Goal: Task Accomplishment & Management: Manage account settings

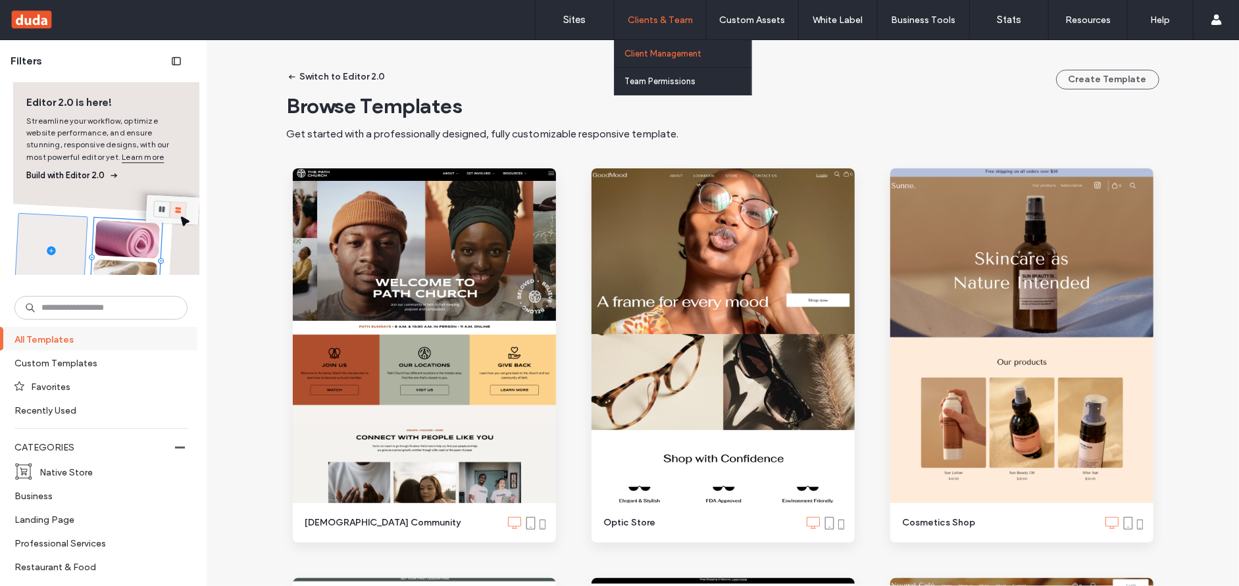
click at [648, 52] on label "Client Management" at bounding box center [662, 54] width 77 height 10
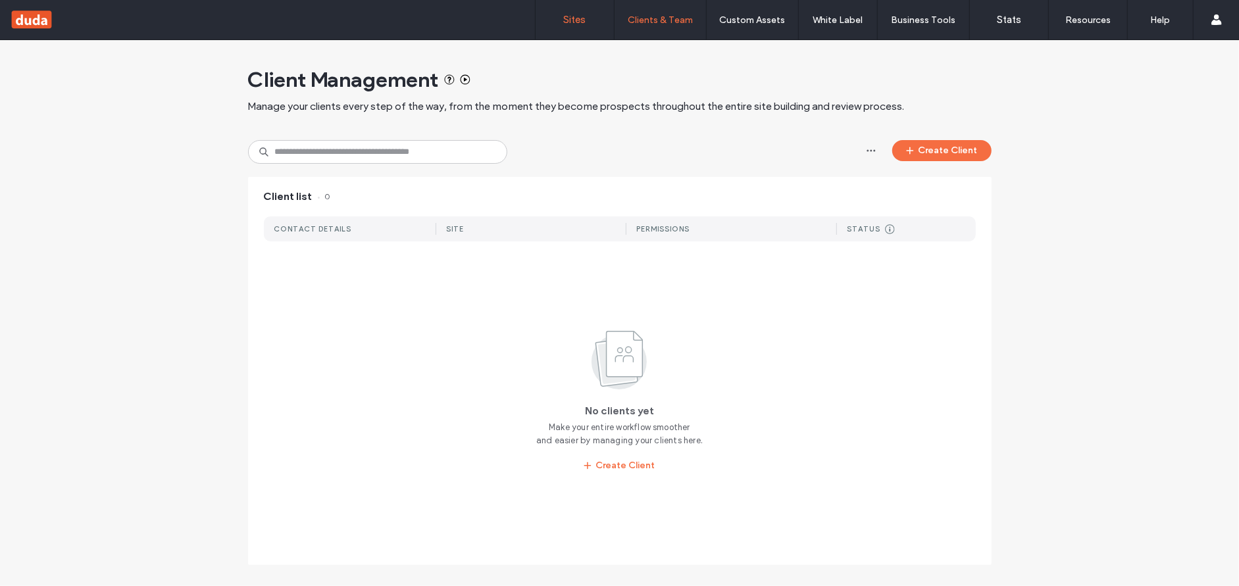
click at [559, 22] on link "Sites" at bounding box center [575, 19] width 78 height 39
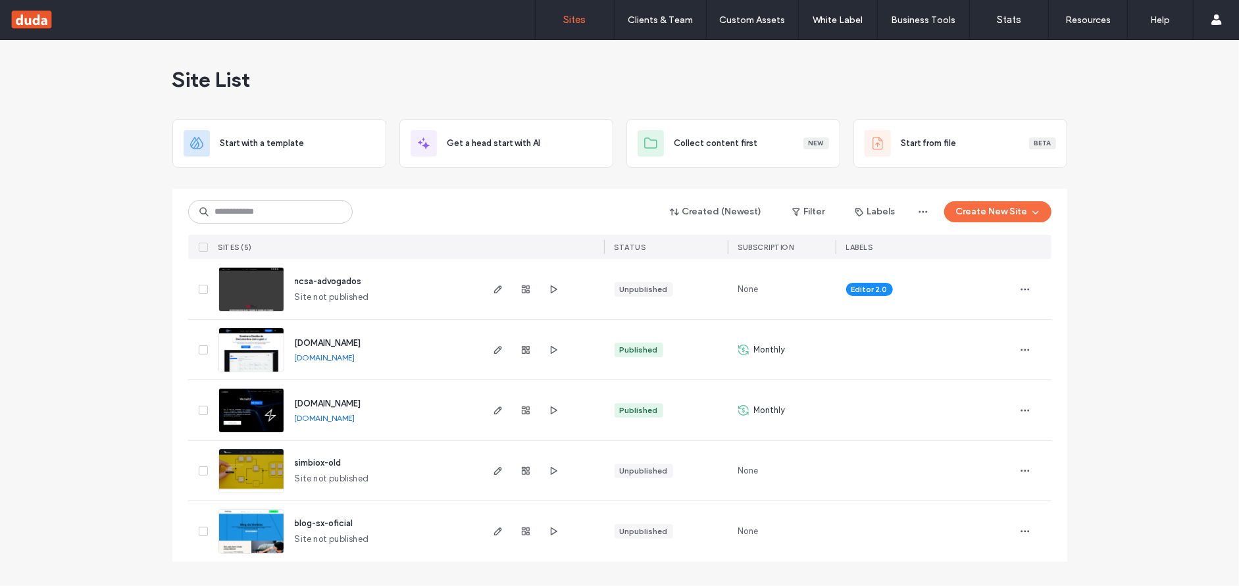
click at [329, 282] on span "ncsa-advogados" at bounding box center [328, 281] width 67 height 10
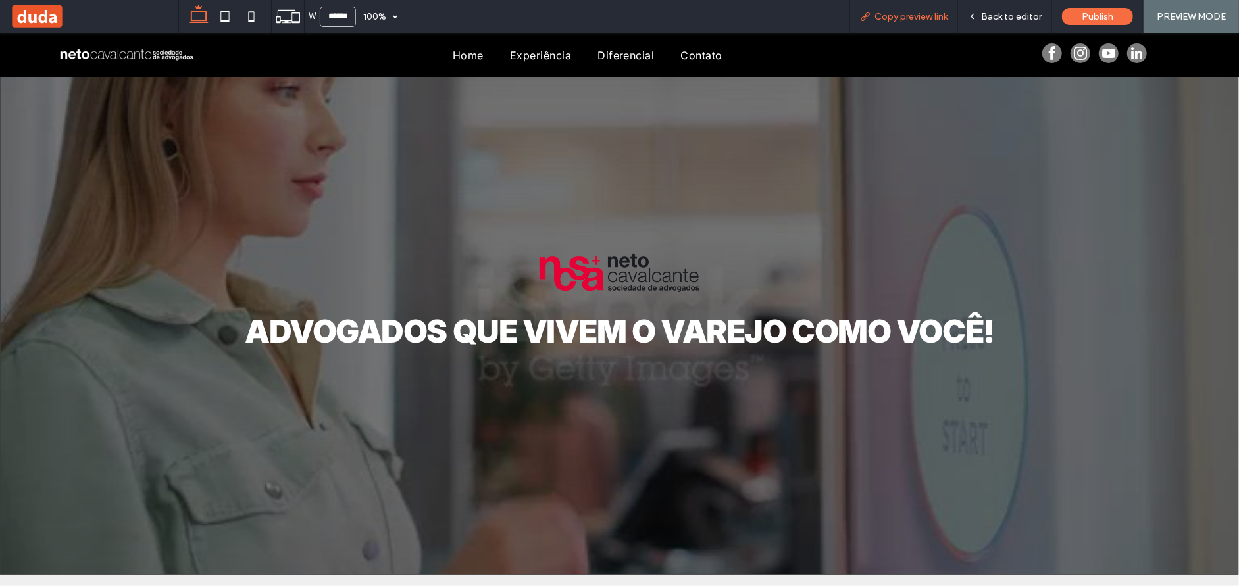
click at [911, 14] on span "Copy preview link" at bounding box center [910, 16] width 73 height 11
drag, startPoint x: 995, startPoint y: 19, endPoint x: 959, endPoint y: 139, distance: 124.9
click at [995, 19] on span "Back to editor" at bounding box center [1011, 16] width 61 height 11
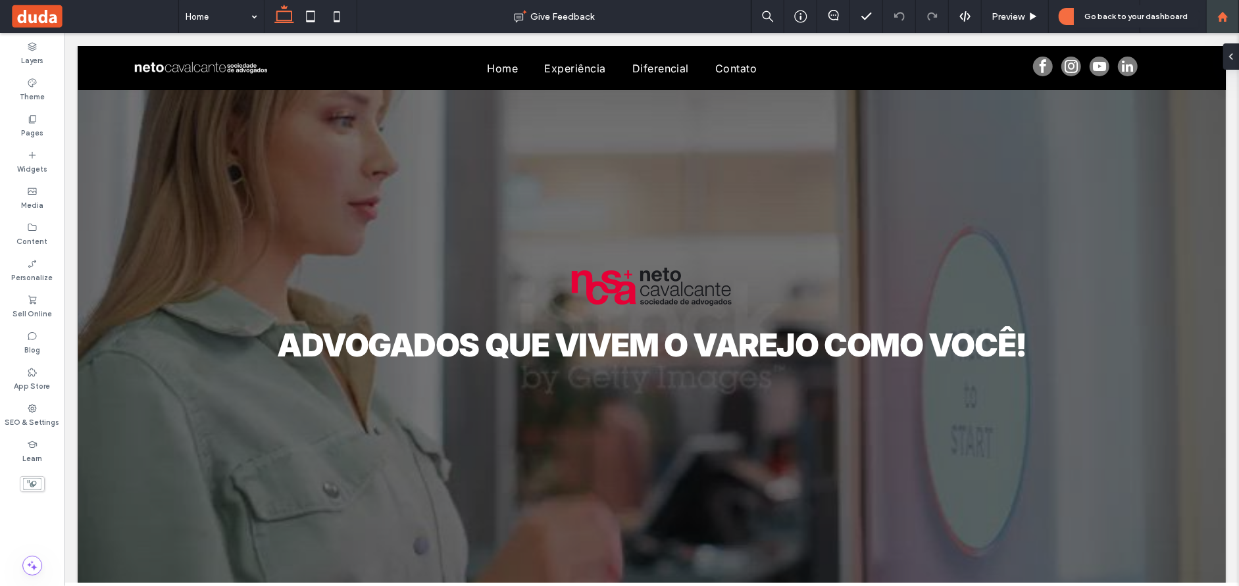
click at [1232, 20] on div at bounding box center [1223, 16] width 32 height 11
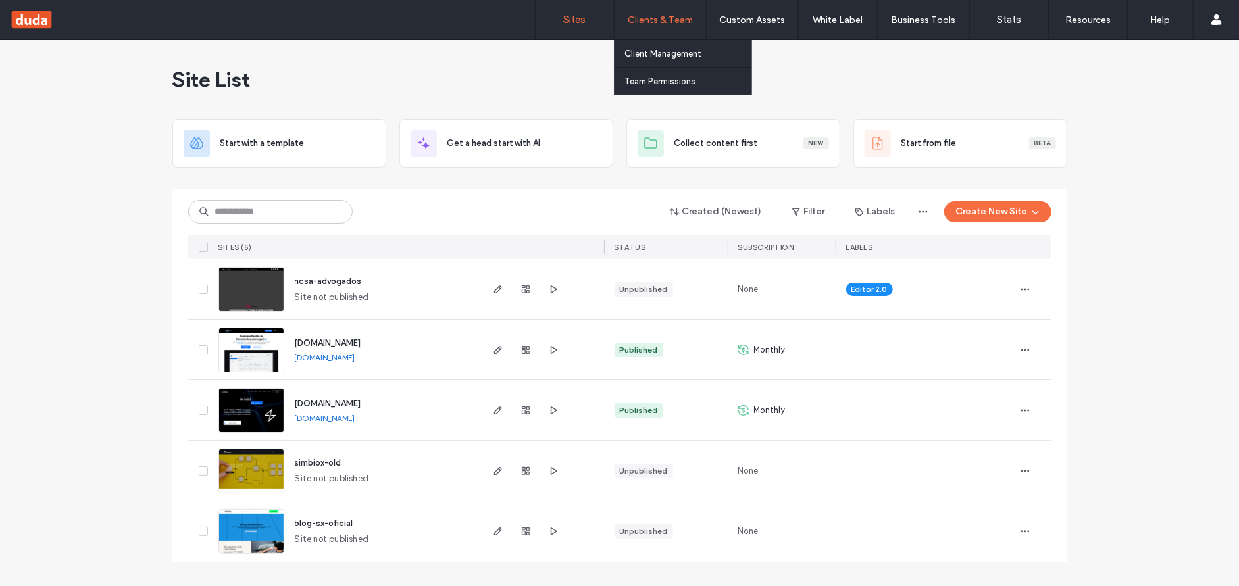
click at [672, 16] on label "Clients & Team" at bounding box center [660, 19] width 65 height 11
click at [669, 59] on link "Client Management" at bounding box center [687, 53] width 127 height 27
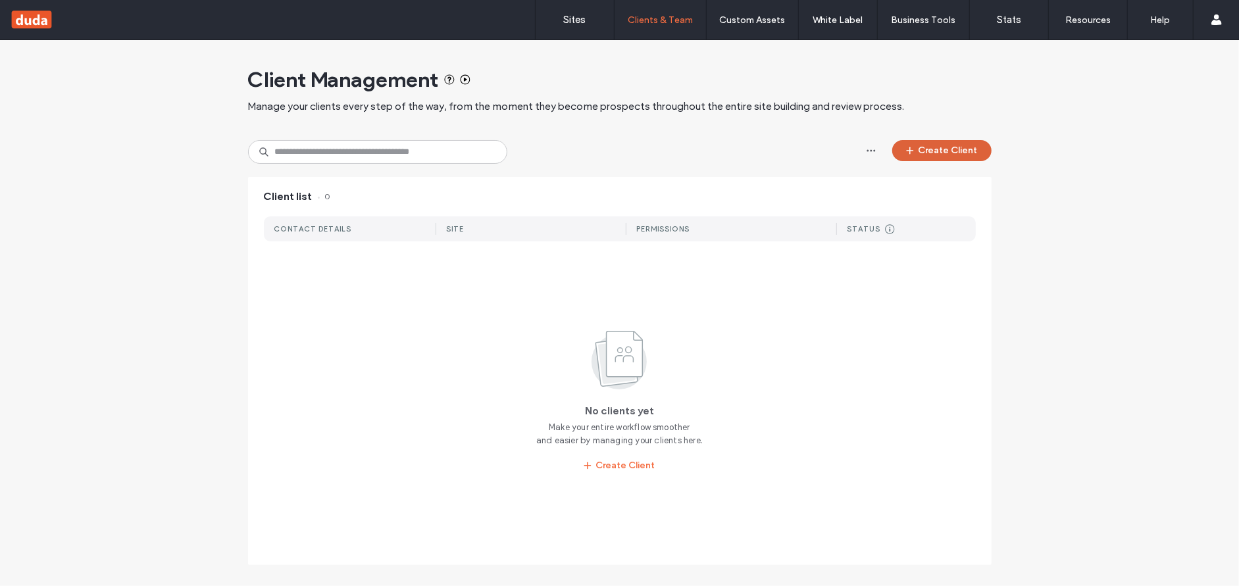
click at [950, 149] on button "Create Client" at bounding box center [941, 150] width 99 height 21
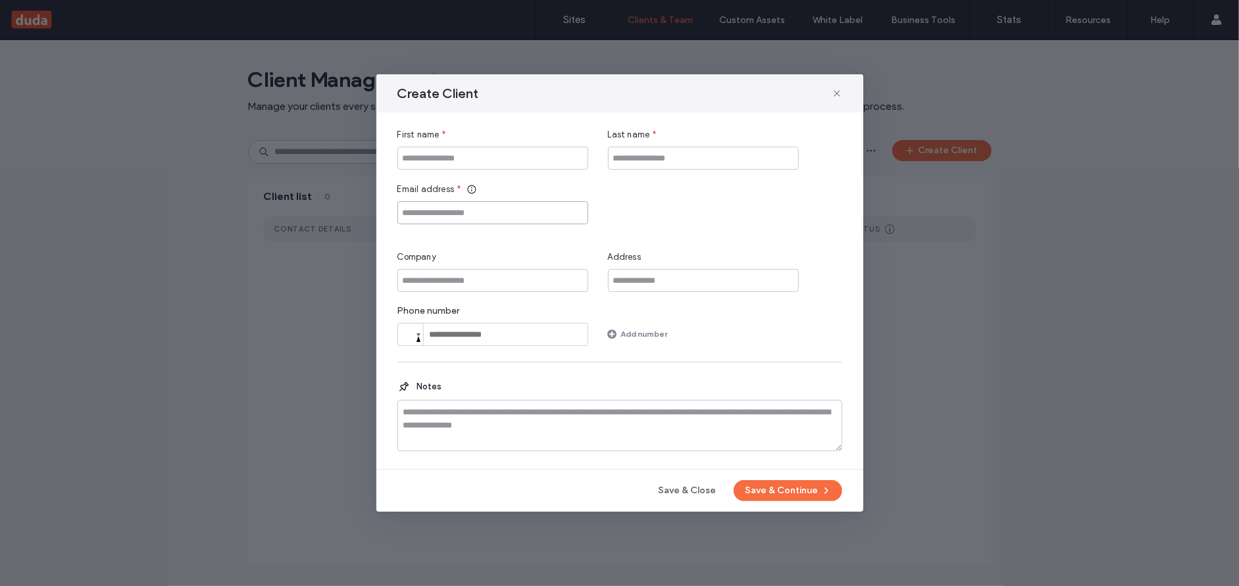
click at [487, 216] on input "Email address" at bounding box center [492, 212] width 191 height 23
paste input "**********"
type input "**********"
click at [474, 155] on input "First name" at bounding box center [492, 158] width 191 height 23
type input "******"
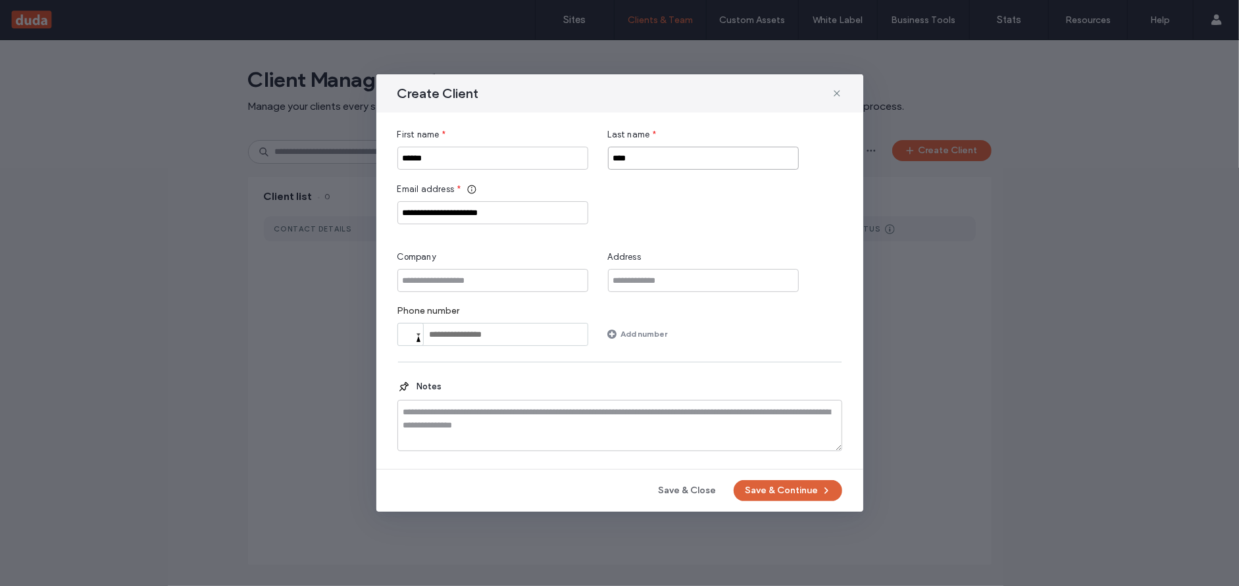
type input "****"
click at [765, 492] on button "Save & Continue" at bounding box center [788, 490] width 109 height 21
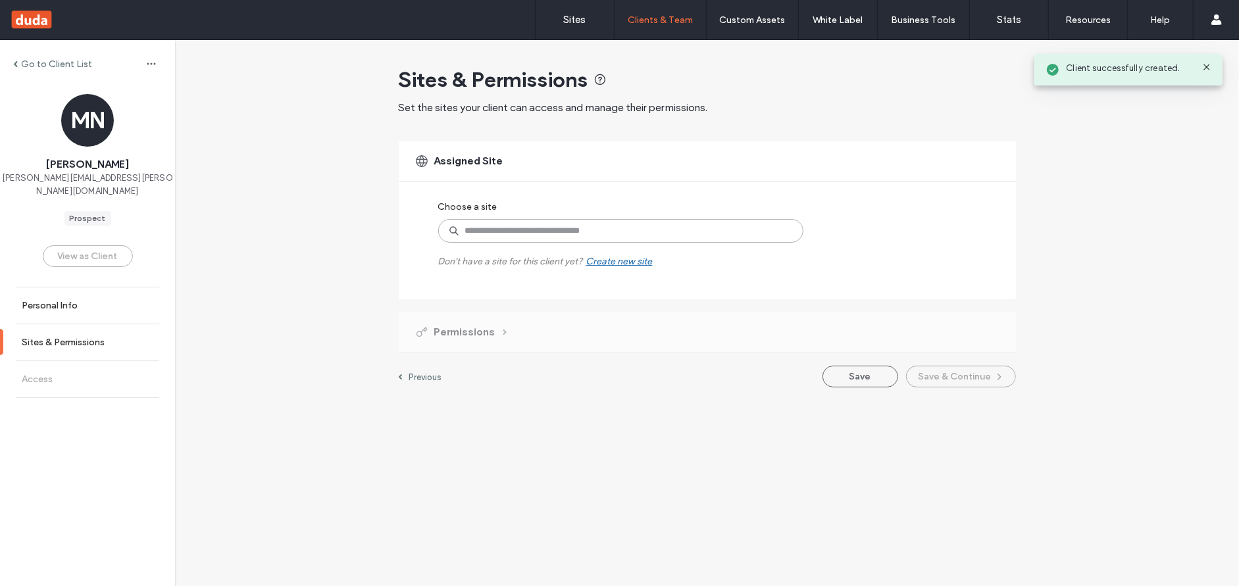
click at [505, 228] on input at bounding box center [620, 231] width 365 height 24
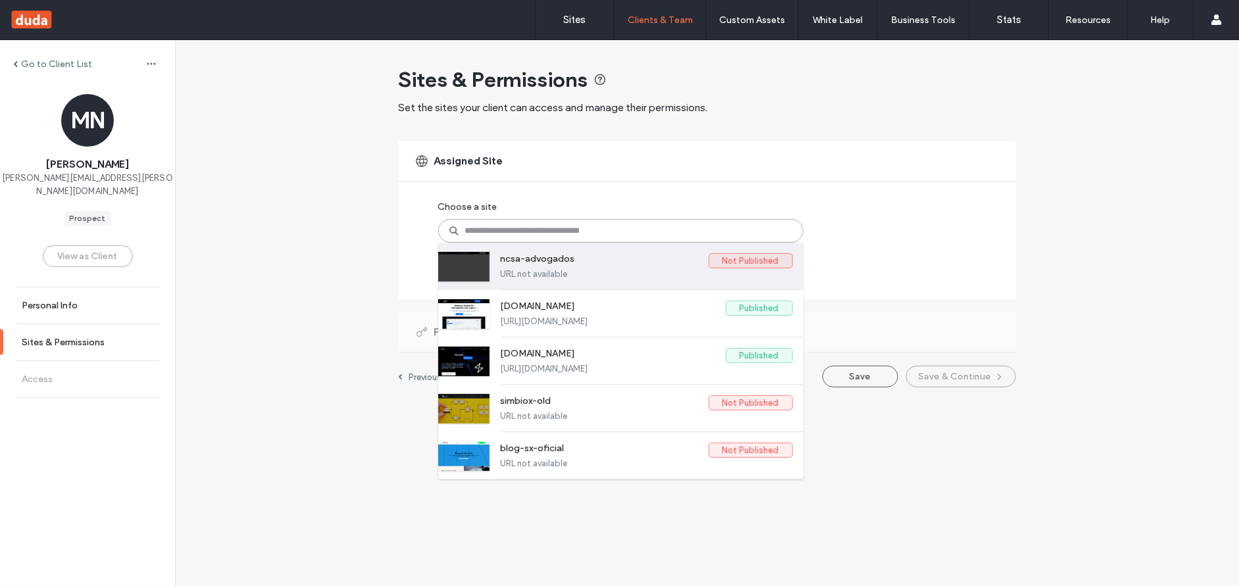
click at [570, 268] on label "ncsa-advogados" at bounding box center [605, 261] width 208 height 16
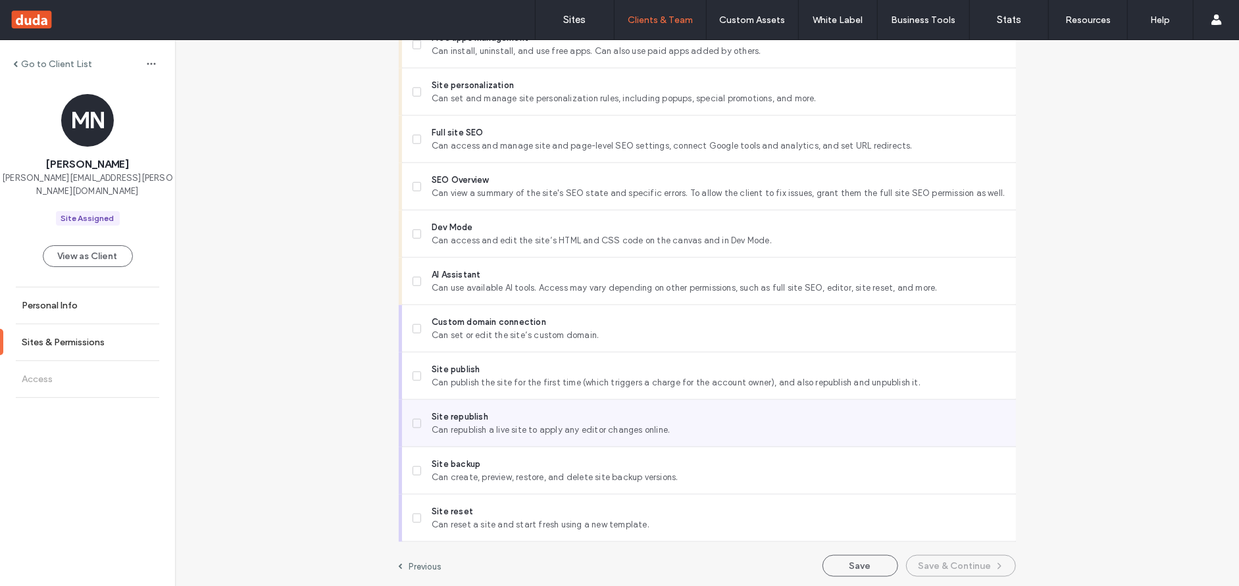
scroll to position [1022, 0]
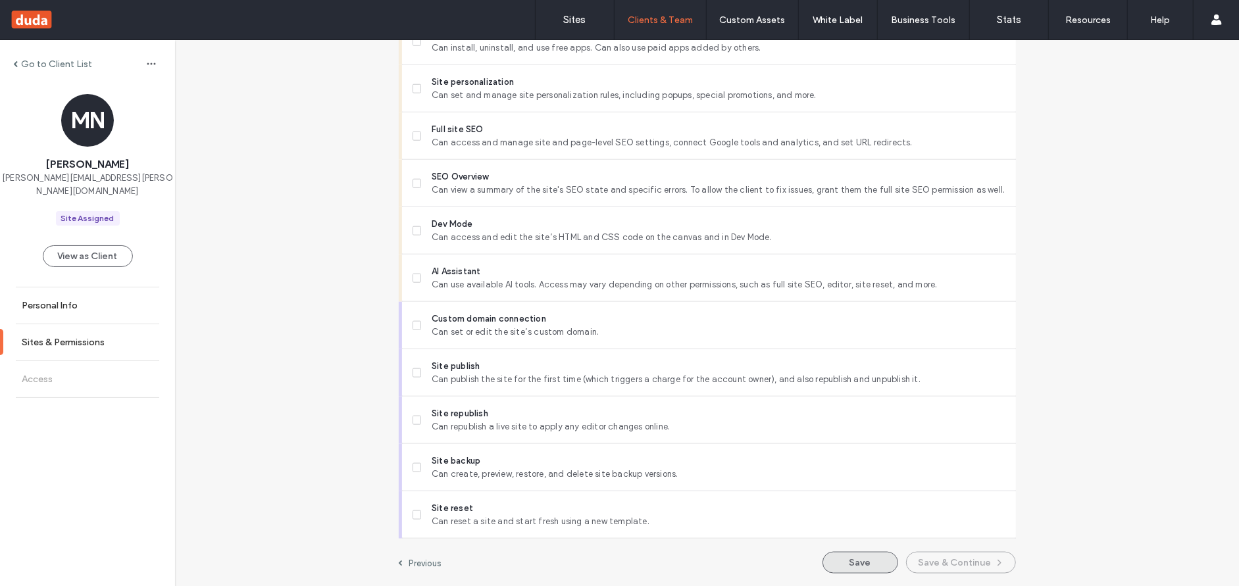
click at [869, 561] on button "Save" at bounding box center [861, 563] width 76 height 22
click at [855, 558] on button "Save" at bounding box center [861, 563] width 76 height 22
click at [65, 245] on button "View as Client" at bounding box center [88, 256] width 90 height 22
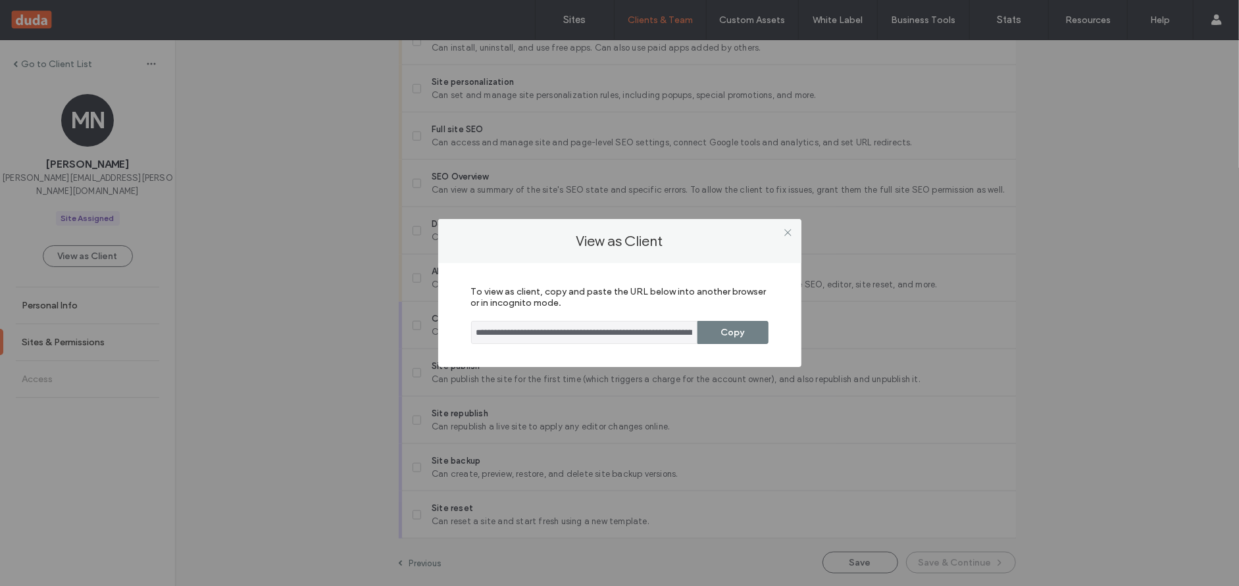
click at [738, 334] on button "Copy" at bounding box center [732, 332] width 71 height 23
click at [789, 231] on use at bounding box center [787, 232] width 7 height 7
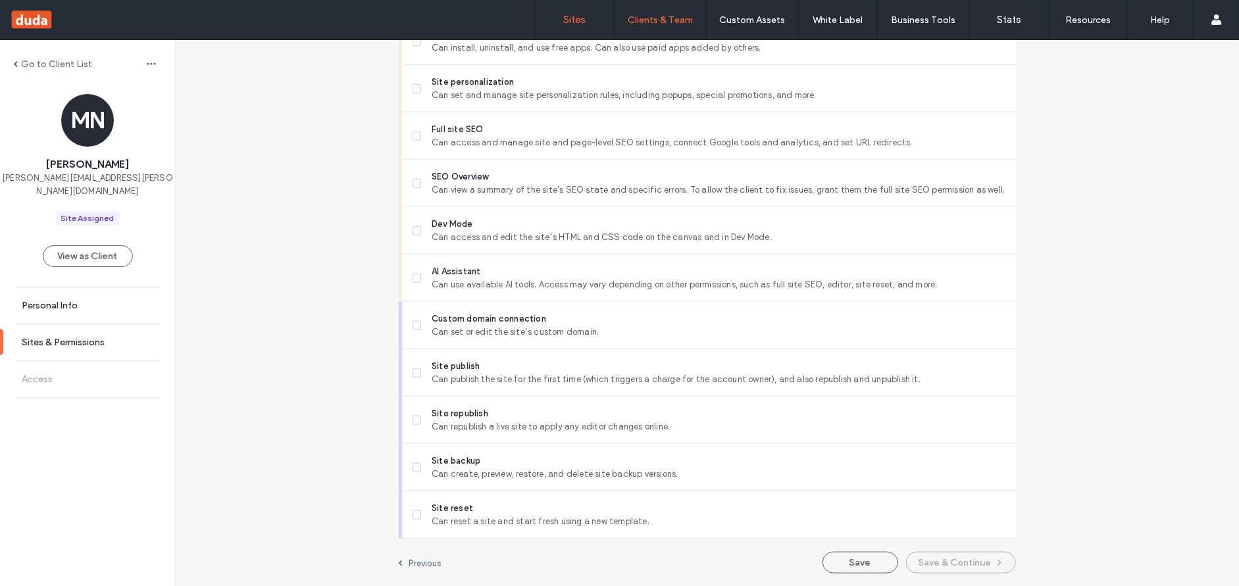
click at [572, 20] on label "Sites" at bounding box center [575, 20] width 22 height 12
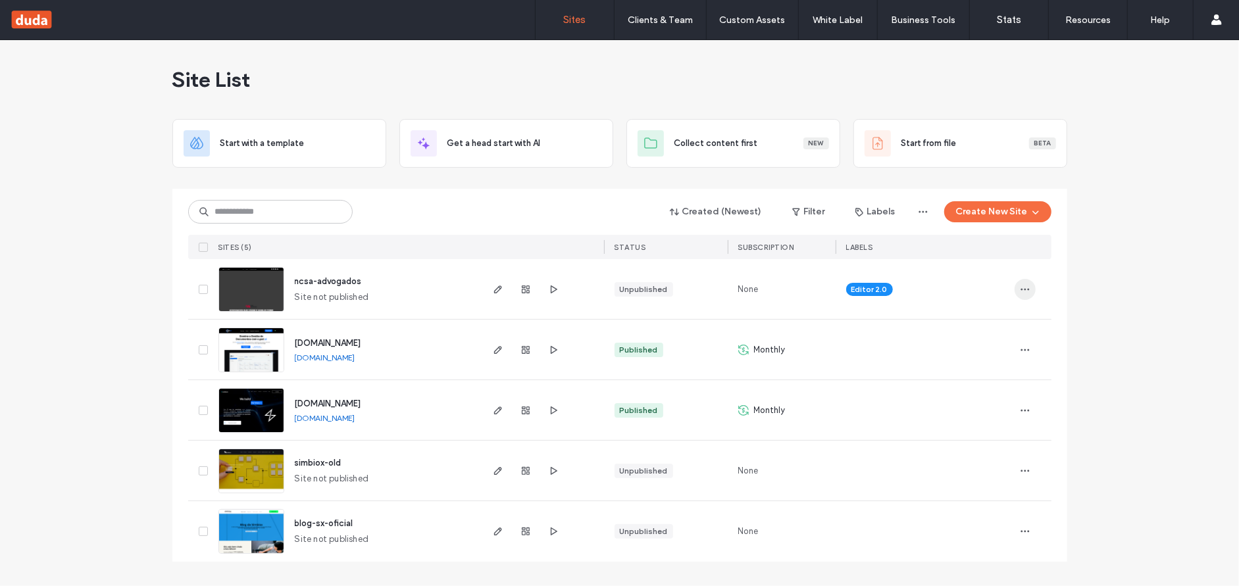
click at [1018, 284] on span "button" at bounding box center [1025, 289] width 21 height 21
click at [330, 278] on span "ncsa-advogados" at bounding box center [328, 281] width 67 height 10
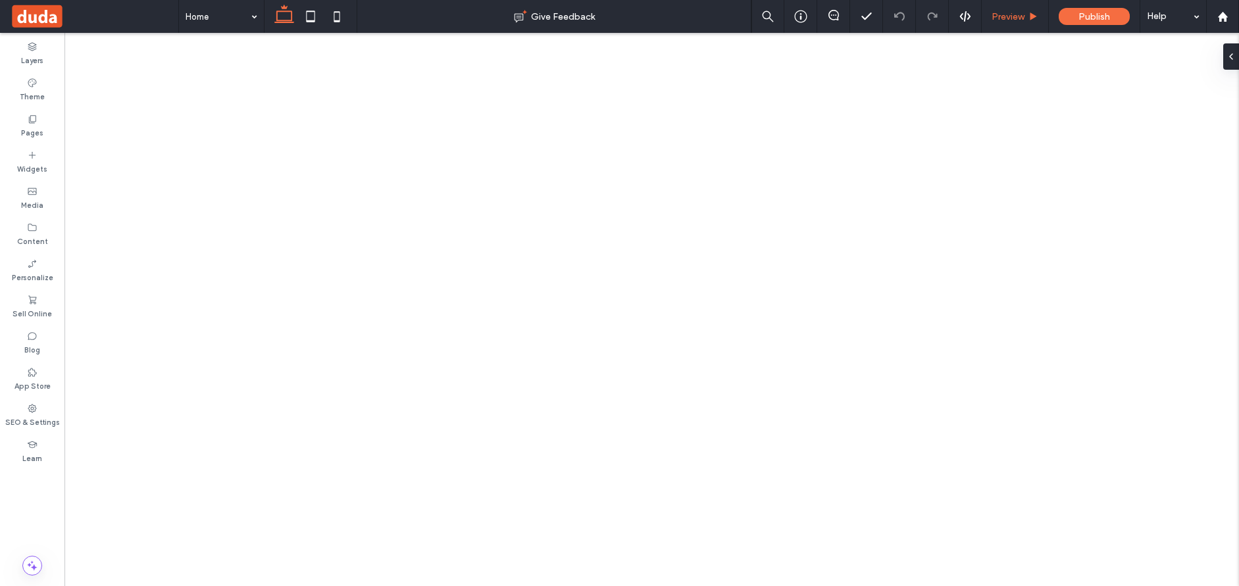
click at [1015, 13] on span "Preview" at bounding box center [1008, 16] width 33 height 11
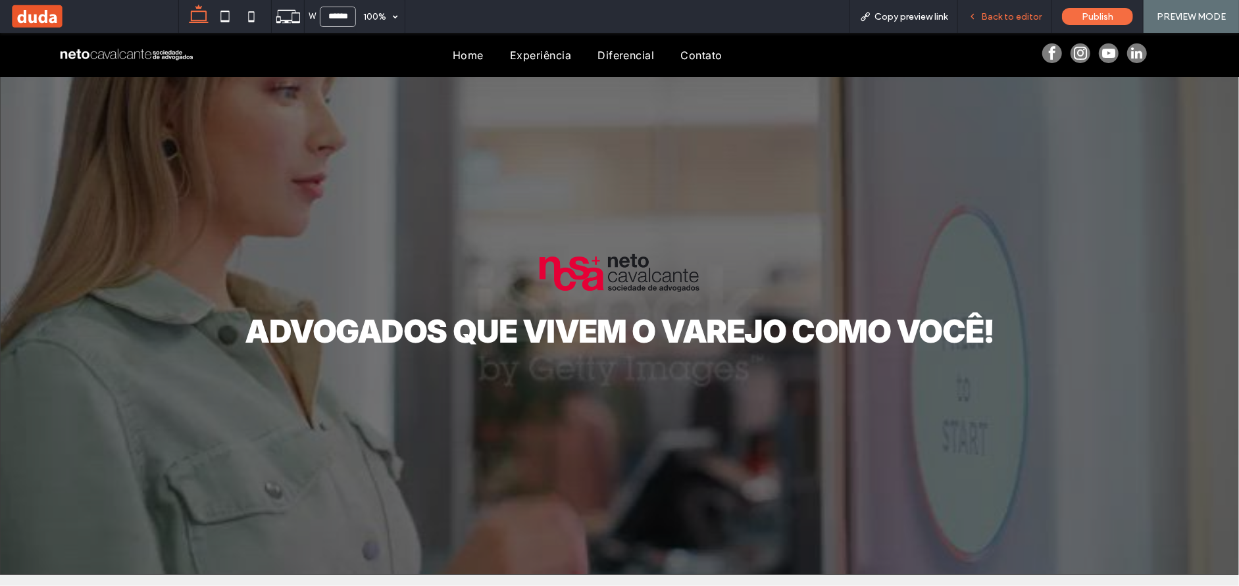
click at [1017, 18] on span "Back to editor" at bounding box center [1011, 16] width 61 height 11
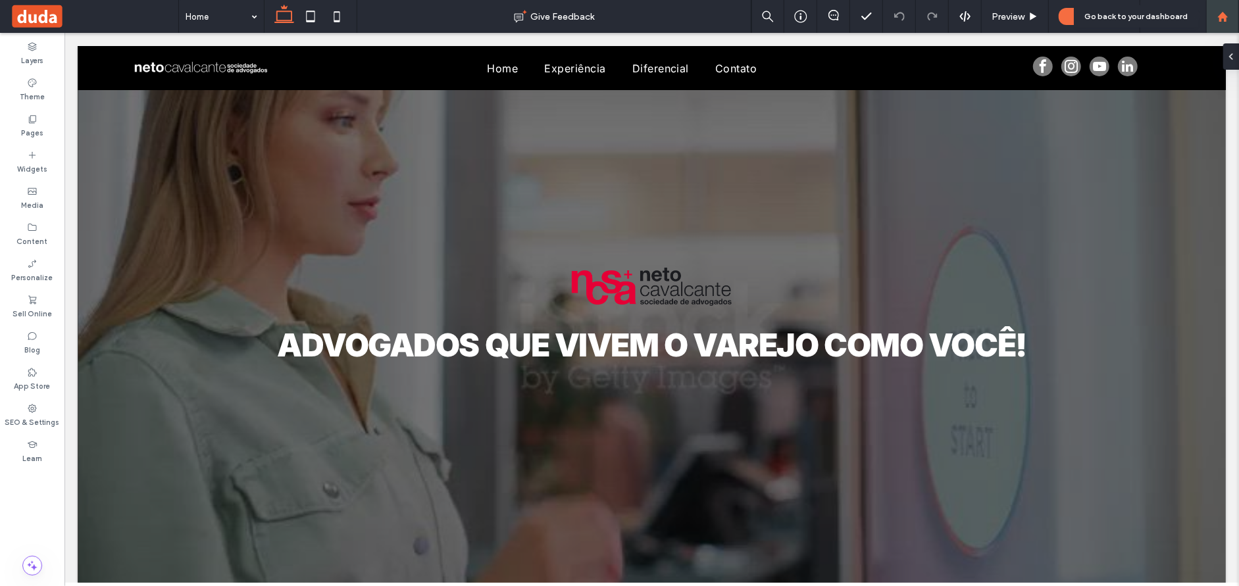
click at [1217, 14] on div at bounding box center [1223, 16] width 32 height 11
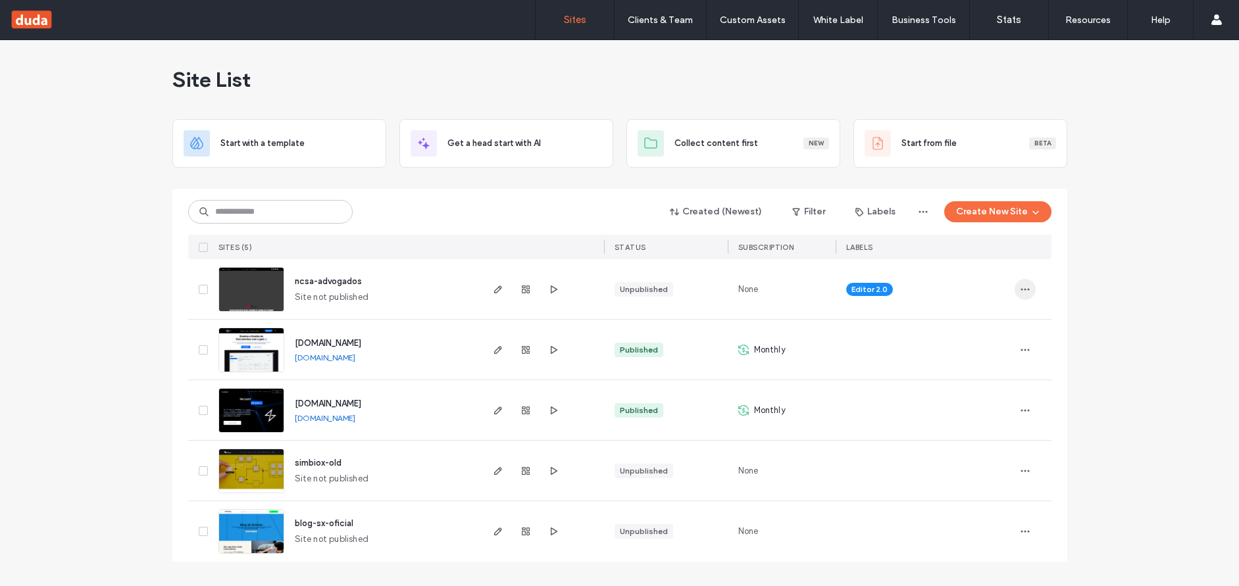
click at [1028, 290] on icon "button" at bounding box center [1025, 289] width 11 height 11
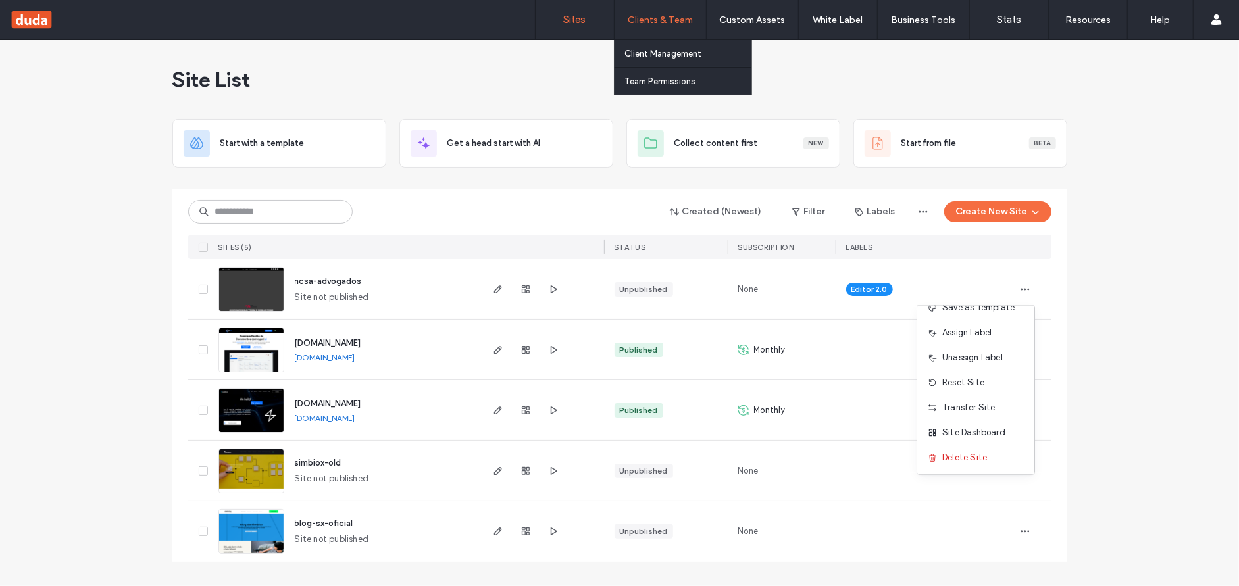
click at [663, 20] on label "Clients & Team" at bounding box center [660, 19] width 65 height 11
click at [652, 60] on link "Client Management" at bounding box center [687, 53] width 127 height 27
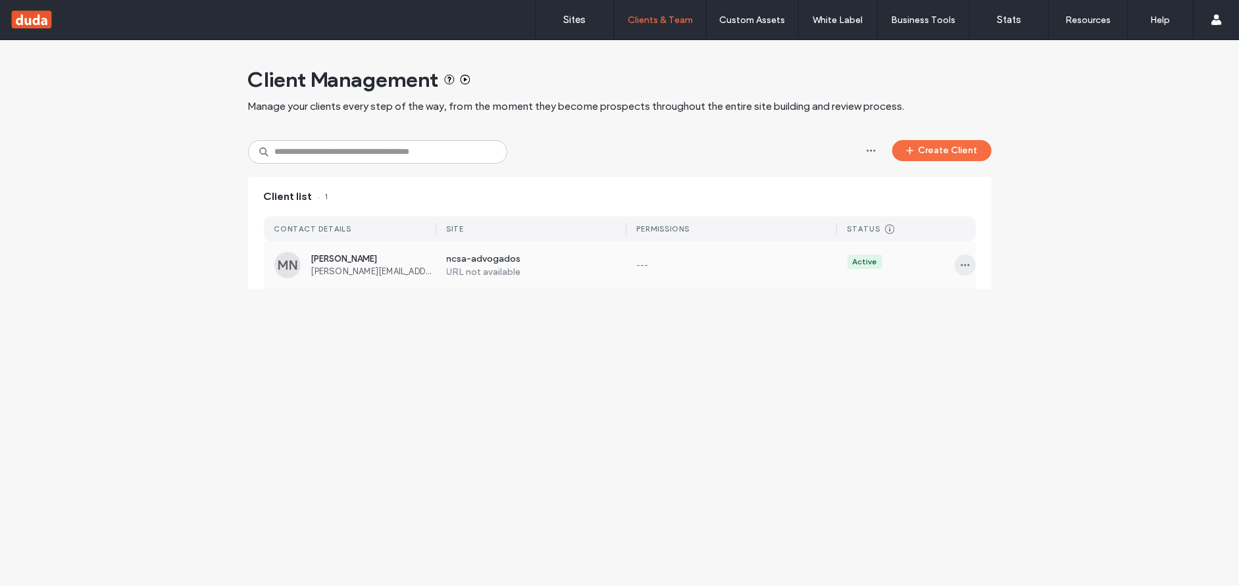
click at [960, 266] on icon "button" at bounding box center [965, 265] width 11 height 11
click at [985, 298] on span "Sites & Permissions" at bounding box center [1020, 298] width 77 height 13
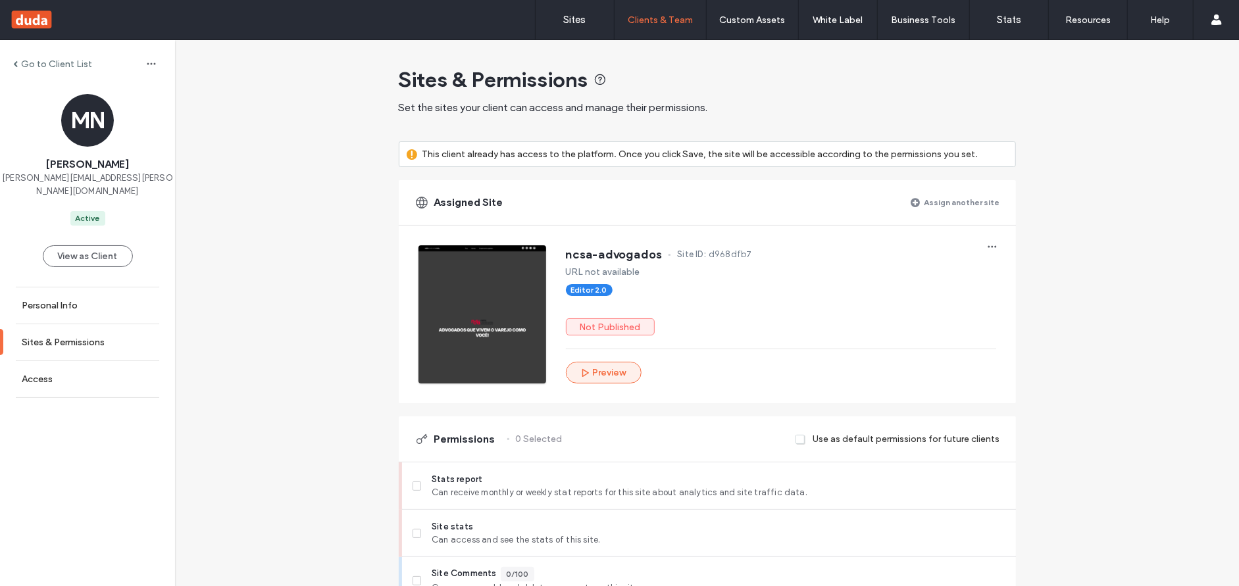
click at [605, 369] on button "Preview" at bounding box center [604, 373] width 76 height 22
click at [982, 243] on span "button" at bounding box center [992, 246] width 21 height 21
click at [899, 272] on div "URL not available" at bounding box center [781, 271] width 430 height 11
click at [581, 24] on label "Sites" at bounding box center [575, 20] width 22 height 12
click at [990, 247] on use "button" at bounding box center [992, 247] width 9 height 2
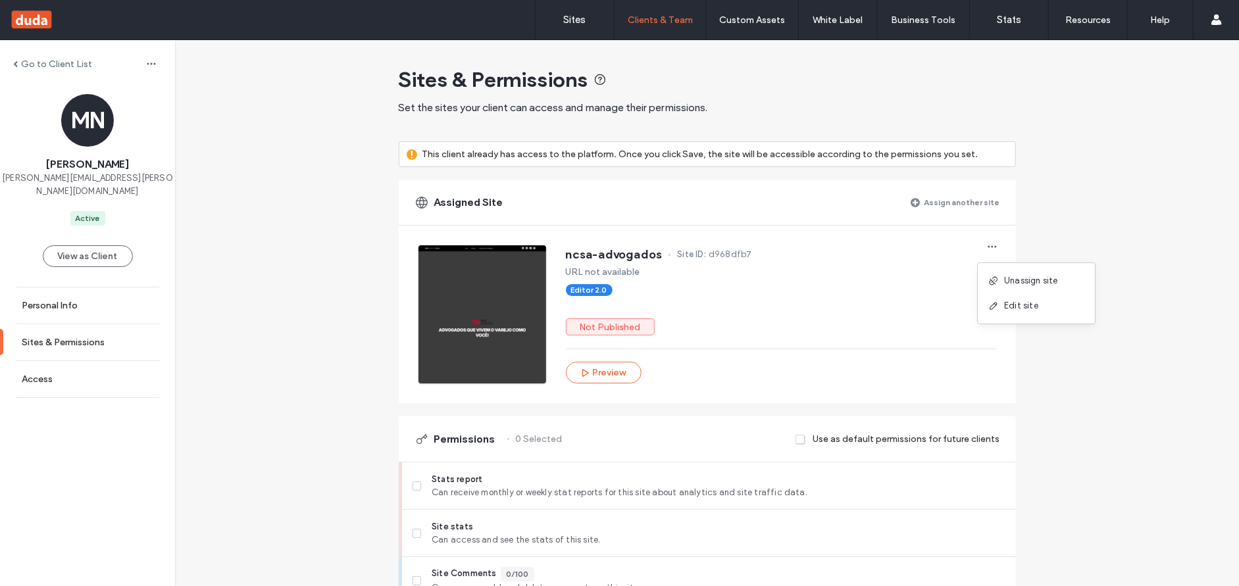
click at [849, 282] on div "ncsa-advogados Site ID: d968dfb7 URL not available Editor 2.0 Not Published Pre…" at bounding box center [781, 314] width 430 height 138
click at [989, 242] on icon "button" at bounding box center [992, 246] width 11 height 11
click at [767, 307] on div "ncsa-advogados Site ID: d968dfb7 URL not available Editor 2.0 Not Published Pre…" at bounding box center [781, 314] width 430 height 138
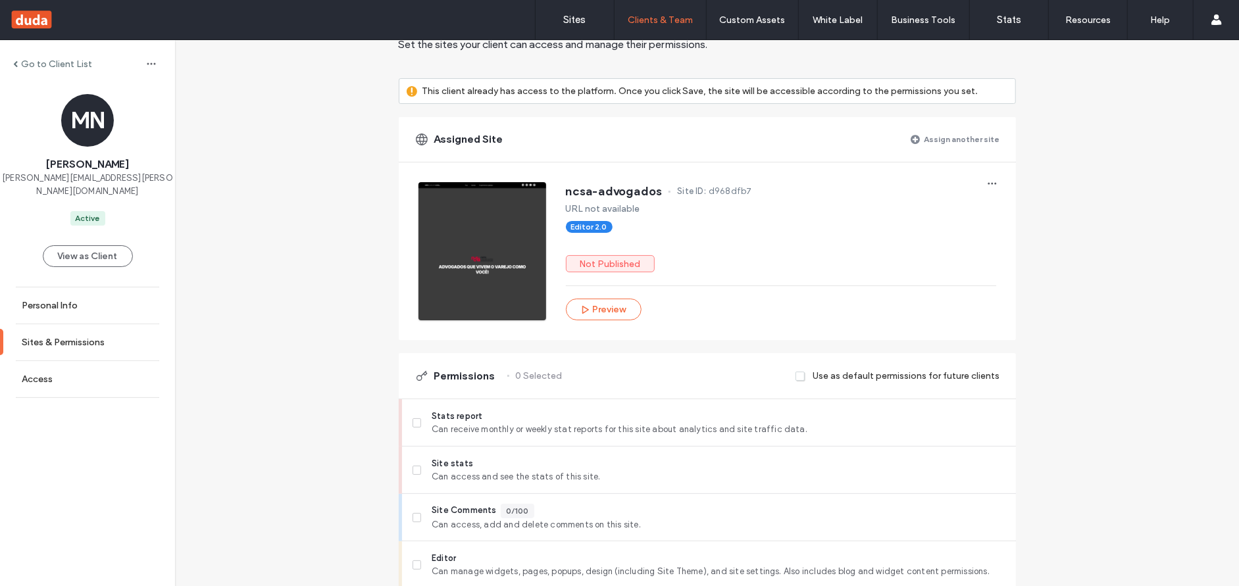
scroll to position [132, 0]
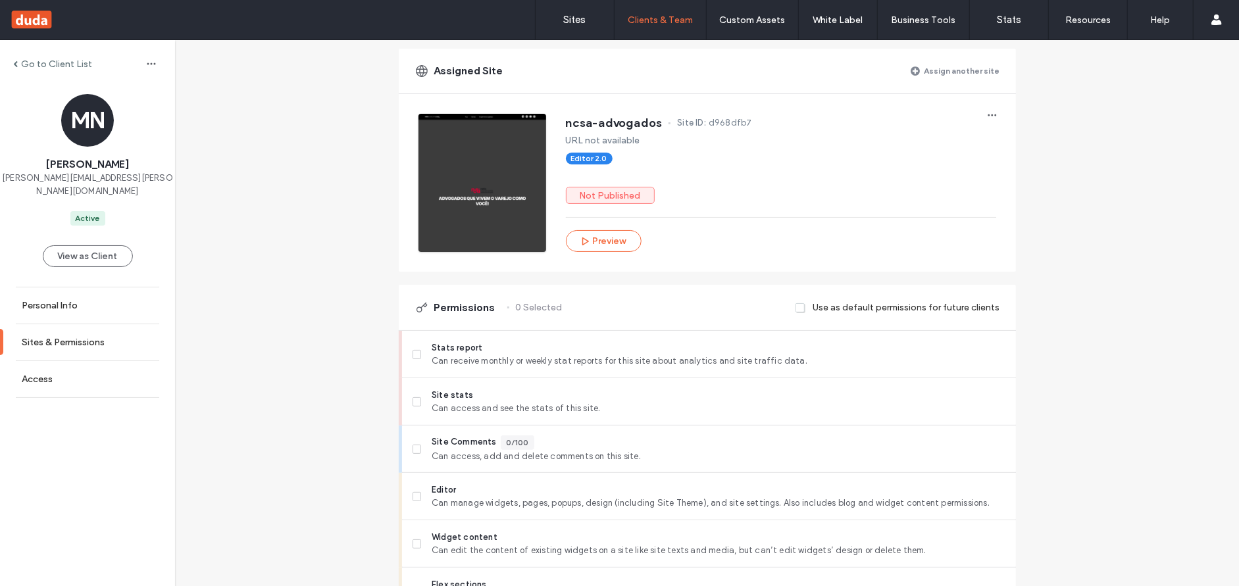
click at [469, 191] on div at bounding box center [482, 183] width 128 height 138
click at [645, 118] on span "ncsa-advogados" at bounding box center [614, 122] width 97 height 13
click at [82, 245] on button "View as Client" at bounding box center [88, 256] width 90 height 22
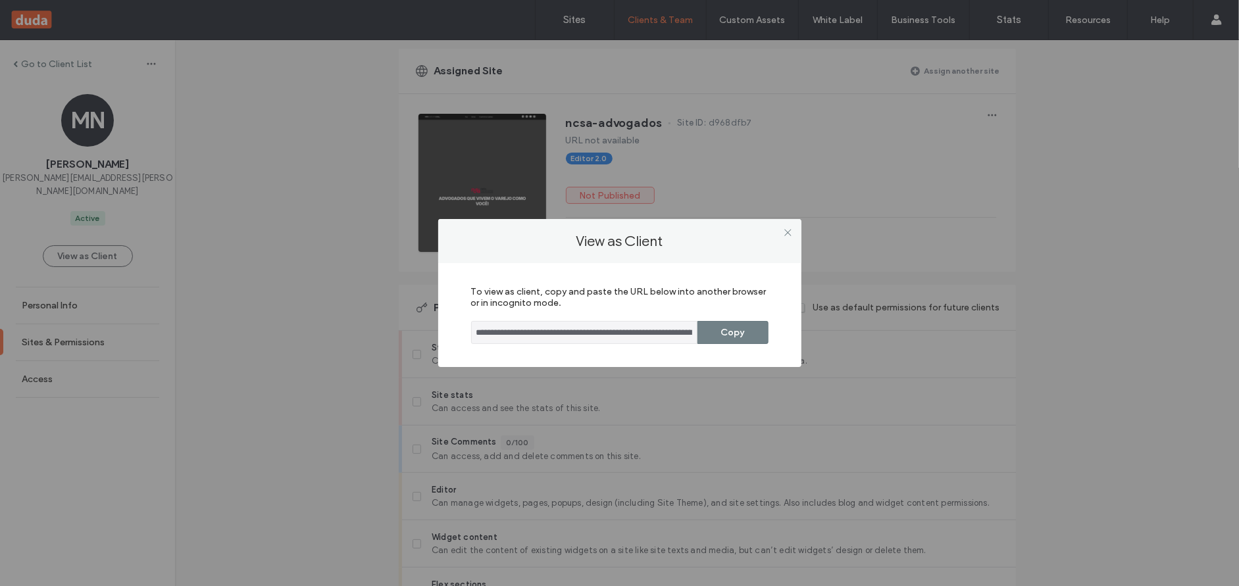
click at [709, 333] on button "Copy" at bounding box center [732, 332] width 71 height 23
click at [188, 337] on div "**********" at bounding box center [619, 293] width 1239 height 586
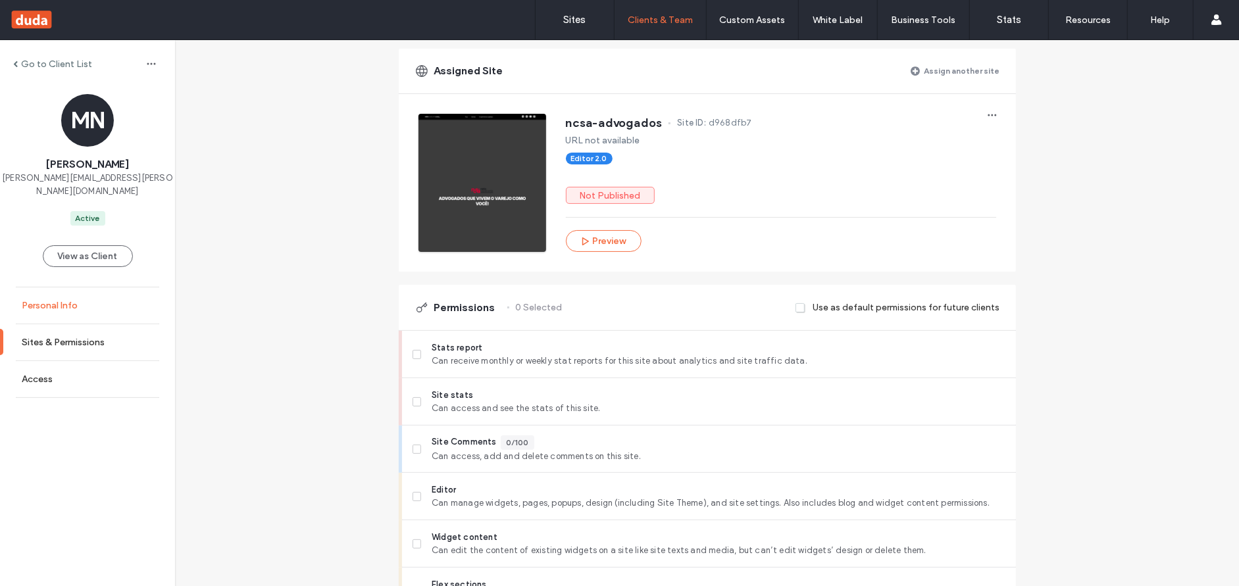
click at [80, 288] on link "Personal Info" at bounding box center [87, 306] width 175 height 36
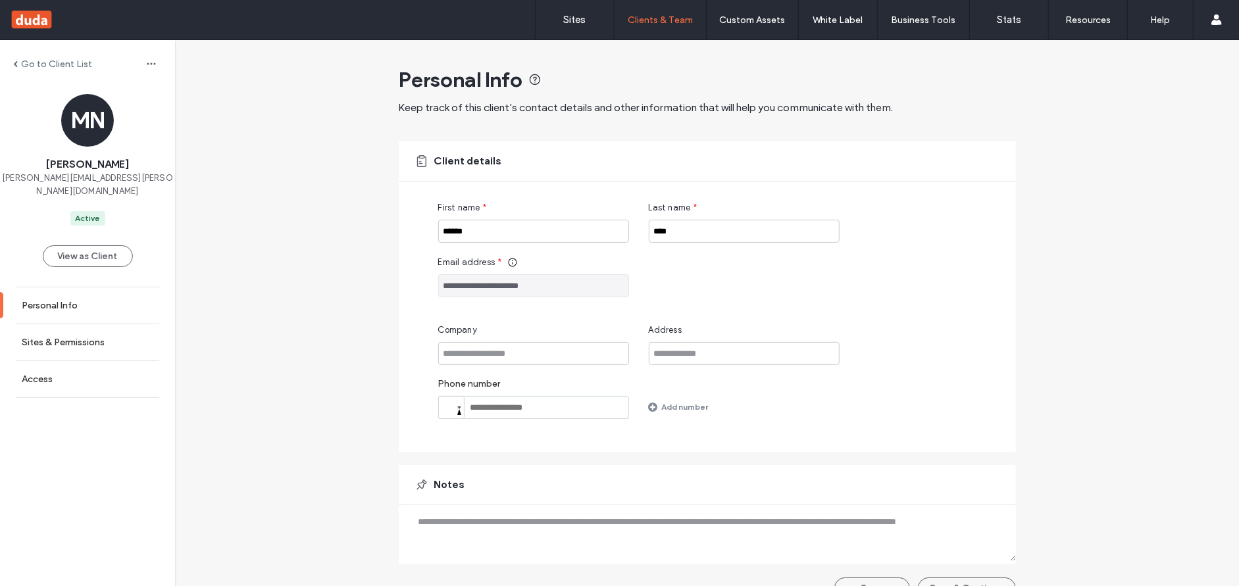
click at [47, 67] on label "Go to Client List" at bounding box center [56, 64] width 71 height 11
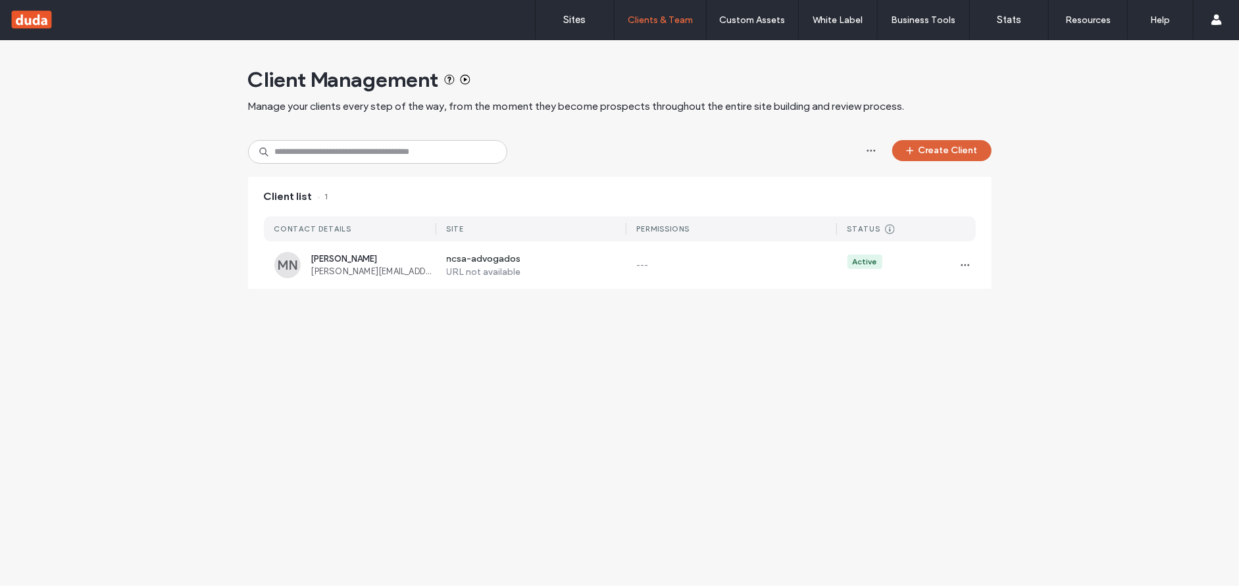
click at [941, 149] on button "Create Client" at bounding box center [941, 150] width 99 height 21
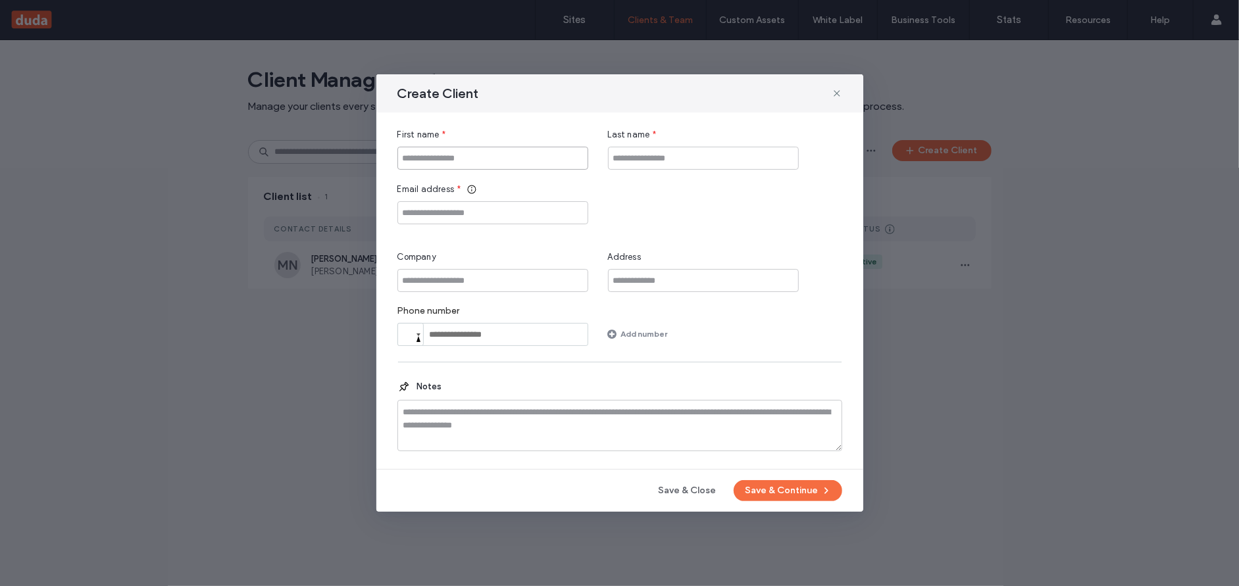
click at [521, 164] on input "First name" at bounding box center [492, 158] width 191 height 23
type input "*******"
type input "*****"
type input "**********"
click at [779, 490] on button "Save & Continue" at bounding box center [788, 490] width 109 height 21
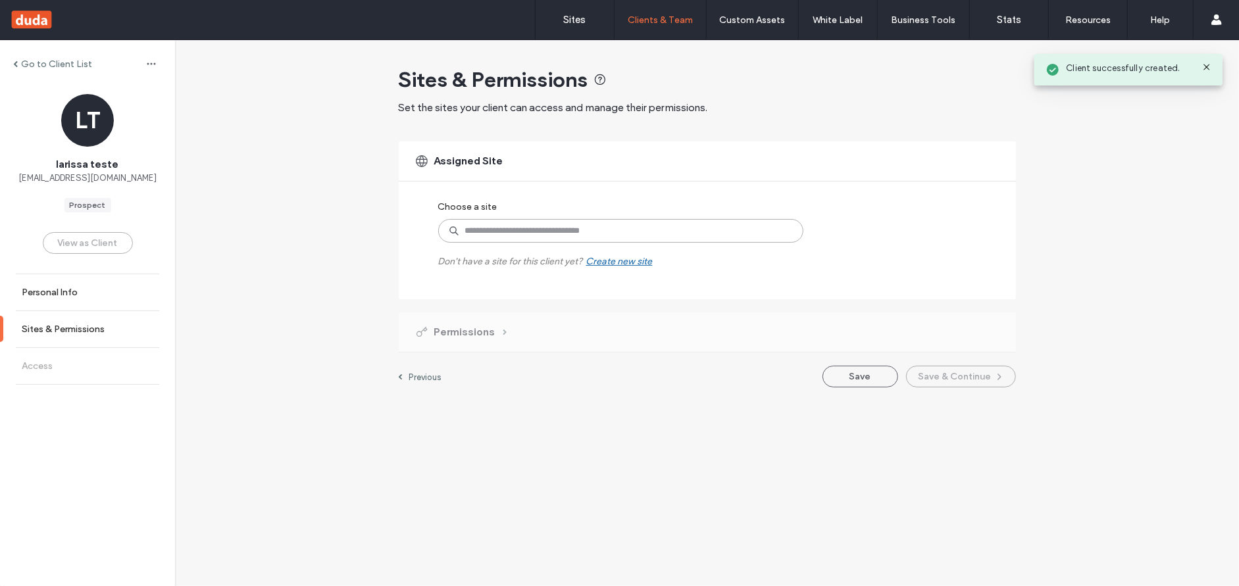
click at [608, 228] on input at bounding box center [620, 231] width 365 height 24
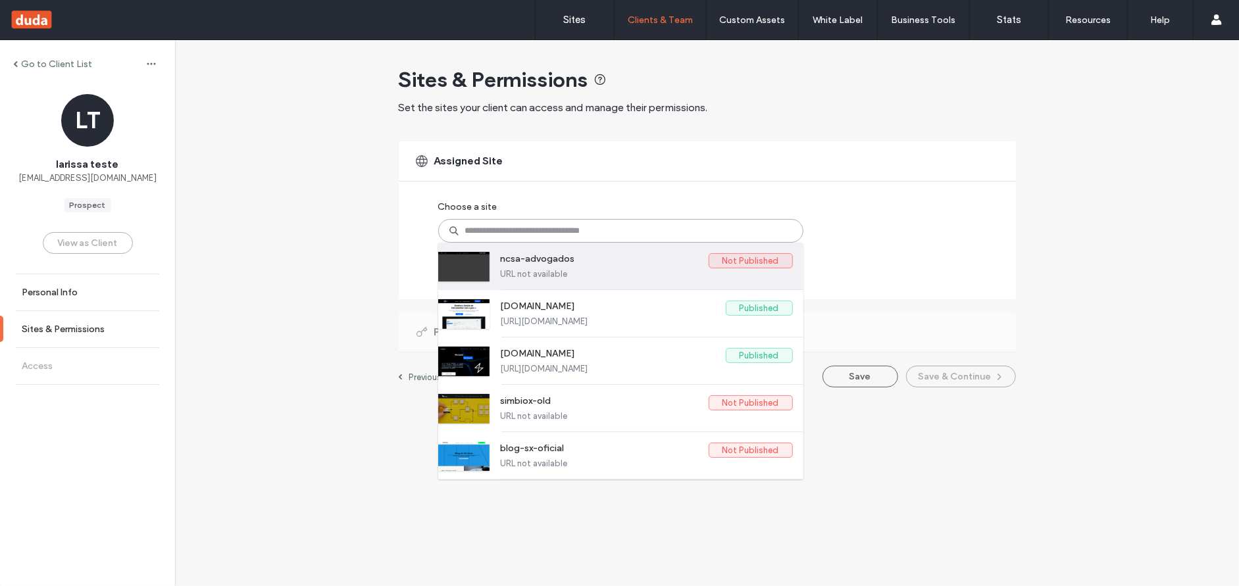
click at [661, 261] on label "ncsa-advogados" at bounding box center [605, 261] width 208 height 16
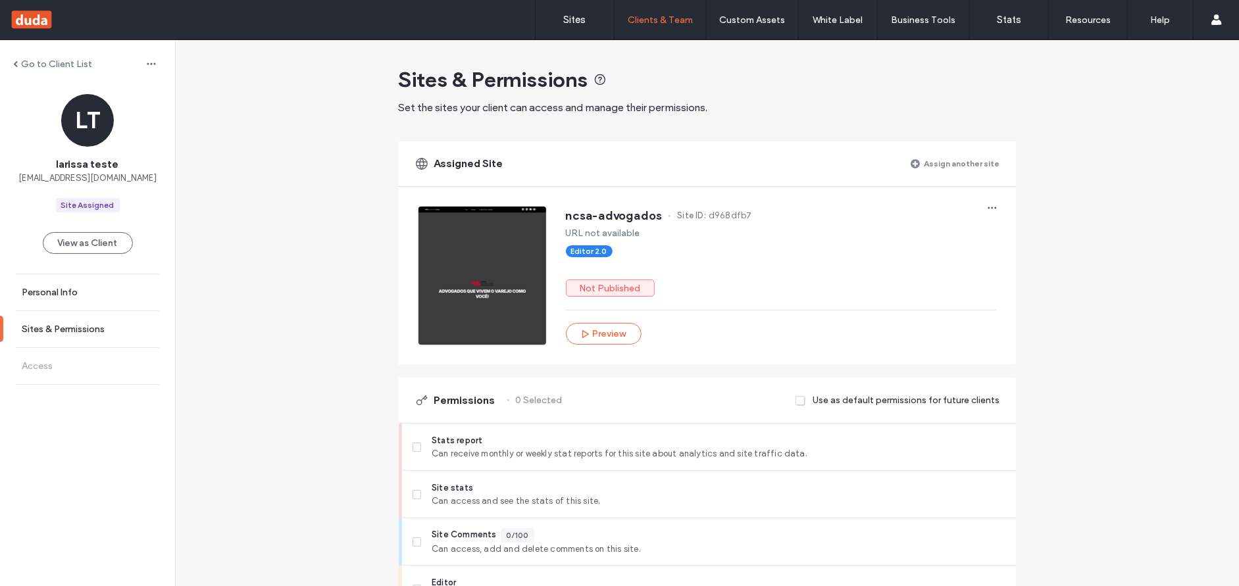
click at [89, 259] on div "View as Client" at bounding box center [88, 243] width 90 height 61
click at [96, 245] on button "View as Client" at bounding box center [88, 243] width 90 height 22
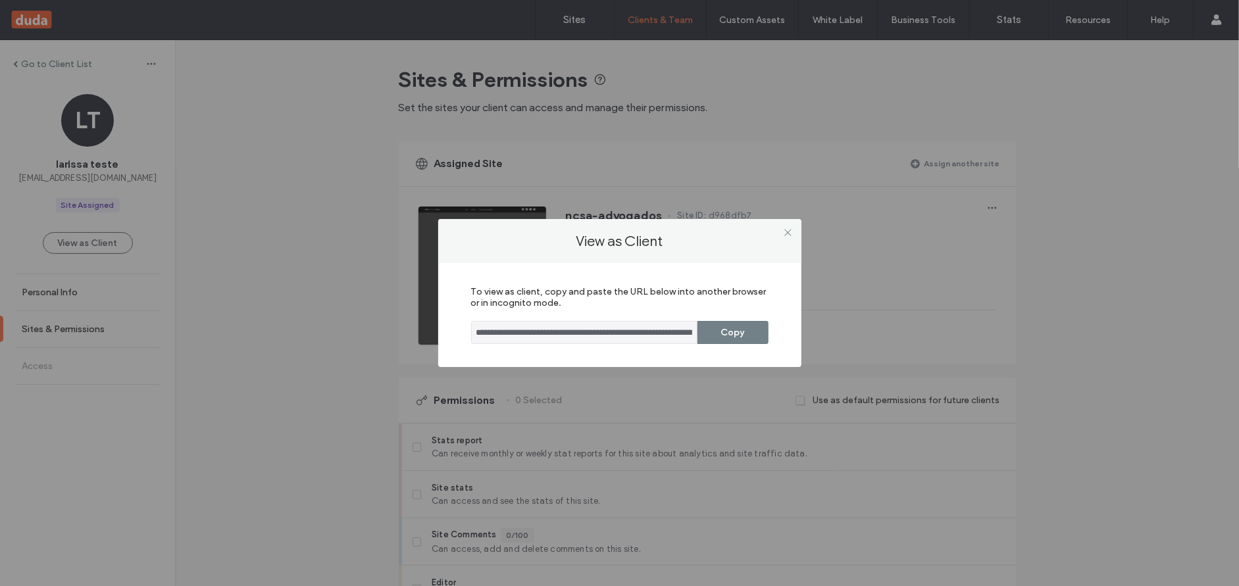
click at [718, 326] on button "Copy" at bounding box center [732, 332] width 71 height 23
click at [728, 325] on button "Copy" at bounding box center [732, 332] width 71 height 23
click at [846, 150] on div "**********" at bounding box center [619, 293] width 1239 height 586
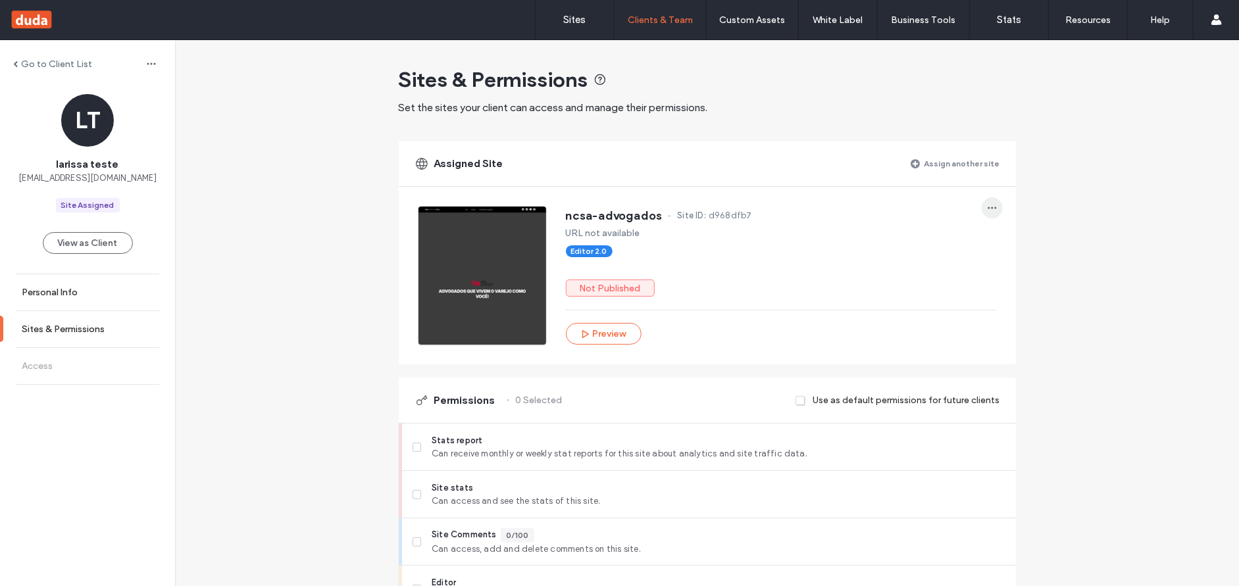
click at [989, 200] on span "button" at bounding box center [992, 207] width 21 height 21
click at [868, 271] on div "ncsa-advogados Site ID: d968dfb7 URL not available Editor 2.0 Not Published Pre…" at bounding box center [781, 276] width 430 height 138
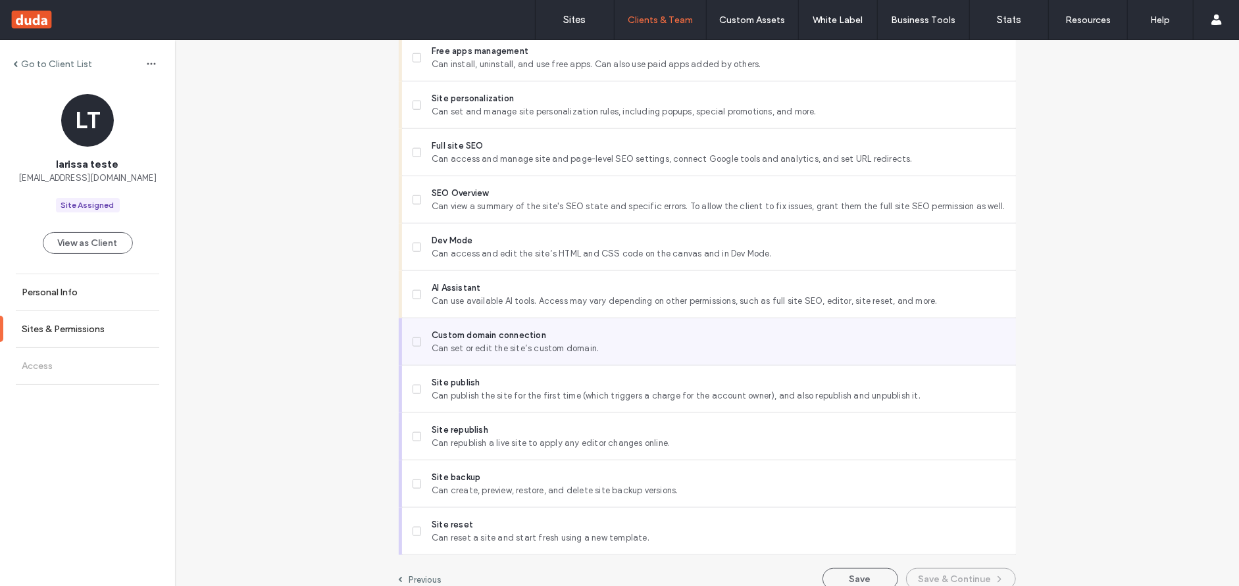
scroll to position [1022, 0]
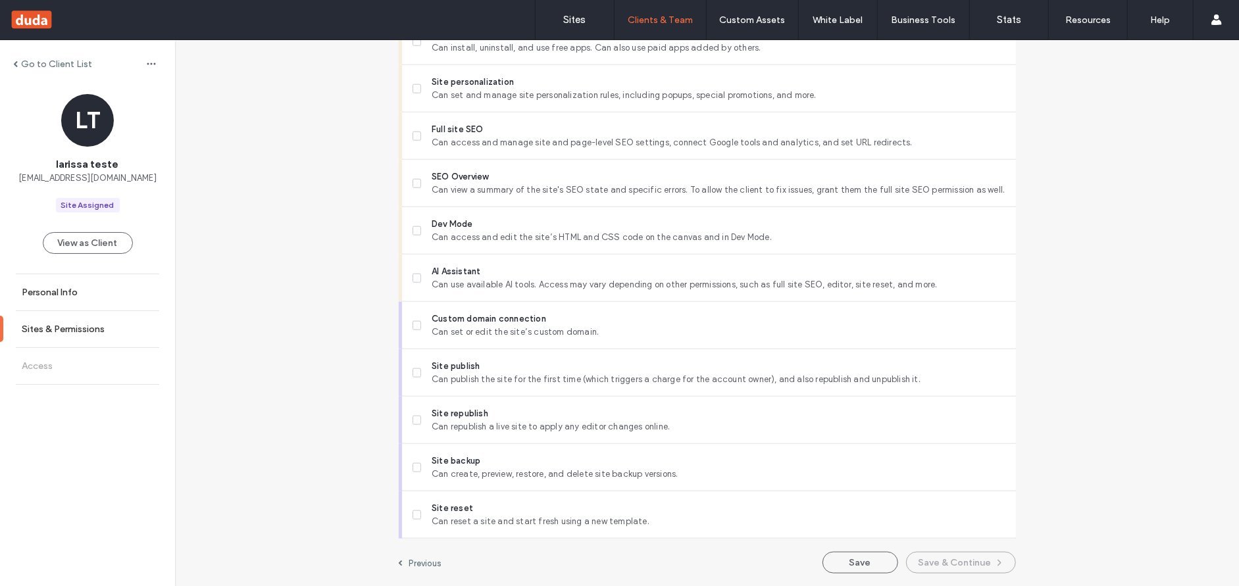
click at [421, 559] on label "Previous" at bounding box center [425, 564] width 33 height 10
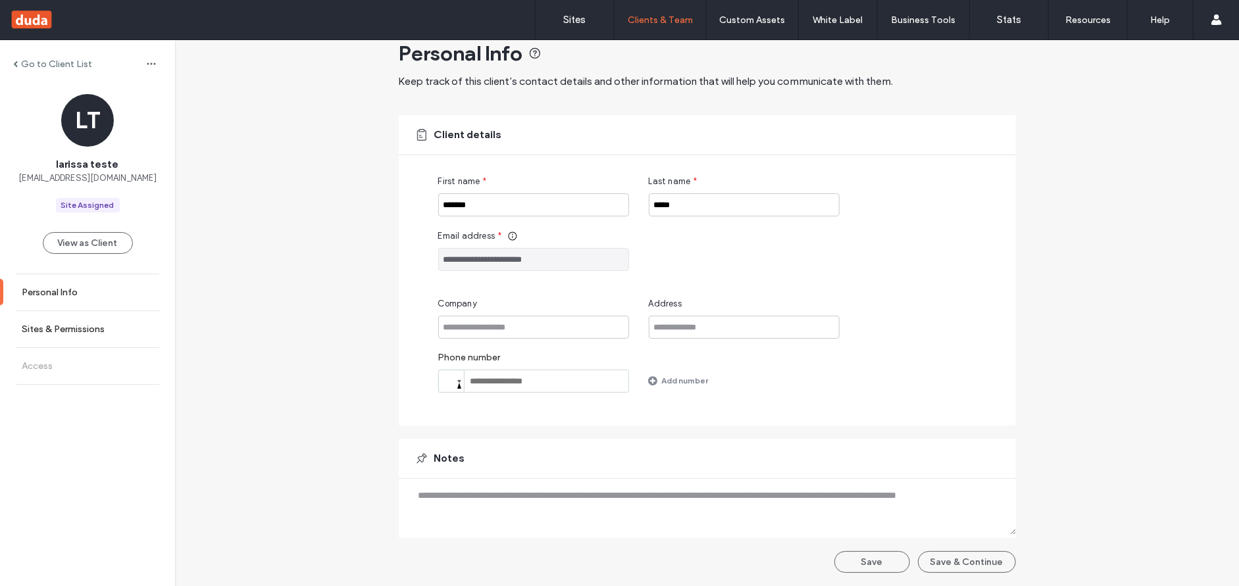
scroll to position [26, 0]
click at [524, 260] on input "**********" at bounding box center [533, 259] width 191 height 23
click at [593, 259] on input "**********" at bounding box center [533, 259] width 191 height 23
click at [75, 240] on button "View as Client" at bounding box center [88, 243] width 90 height 22
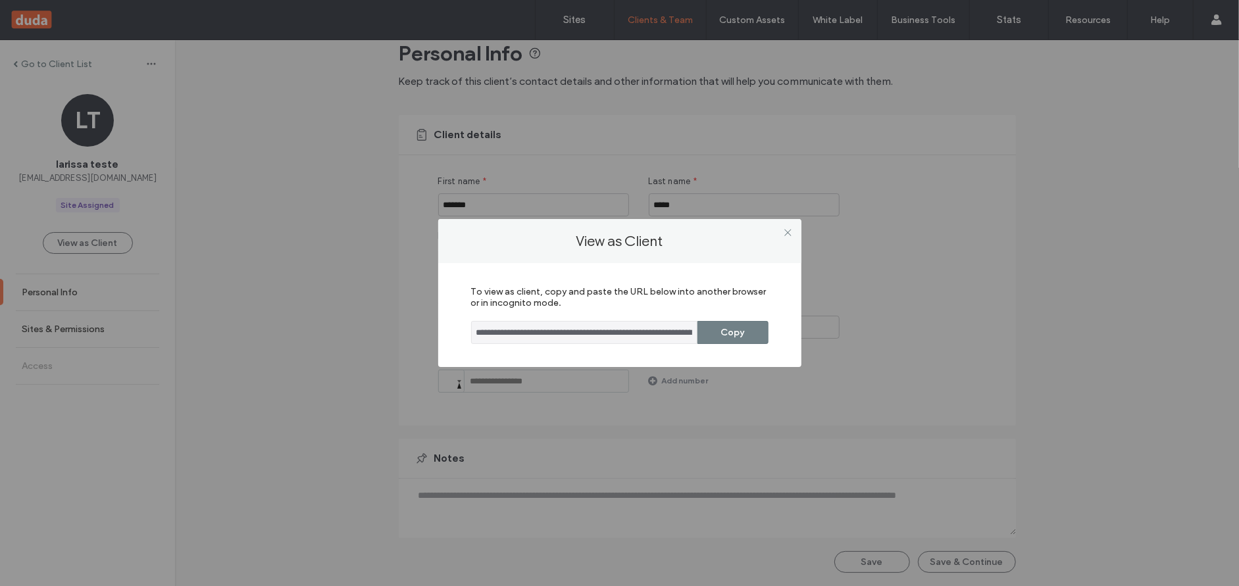
click at [747, 333] on button "Copy" at bounding box center [732, 332] width 71 height 23
click at [787, 236] on icon at bounding box center [788, 233] width 10 height 10
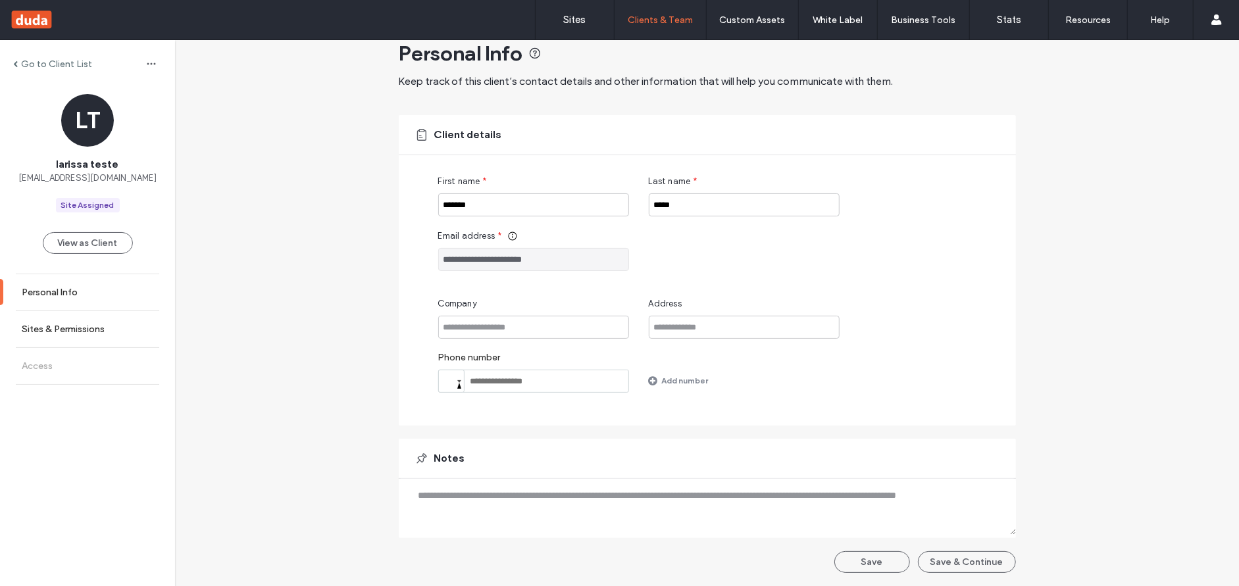
click at [129, 61] on div "Go to Client List" at bounding box center [87, 63] width 175 height 21
click at [146, 61] on icon "button" at bounding box center [151, 64] width 11 height 11
click at [59, 70] on div "Go to Client List" at bounding box center [87, 63] width 175 height 21
click at [100, 240] on button "View as Client" at bounding box center [88, 243] width 90 height 22
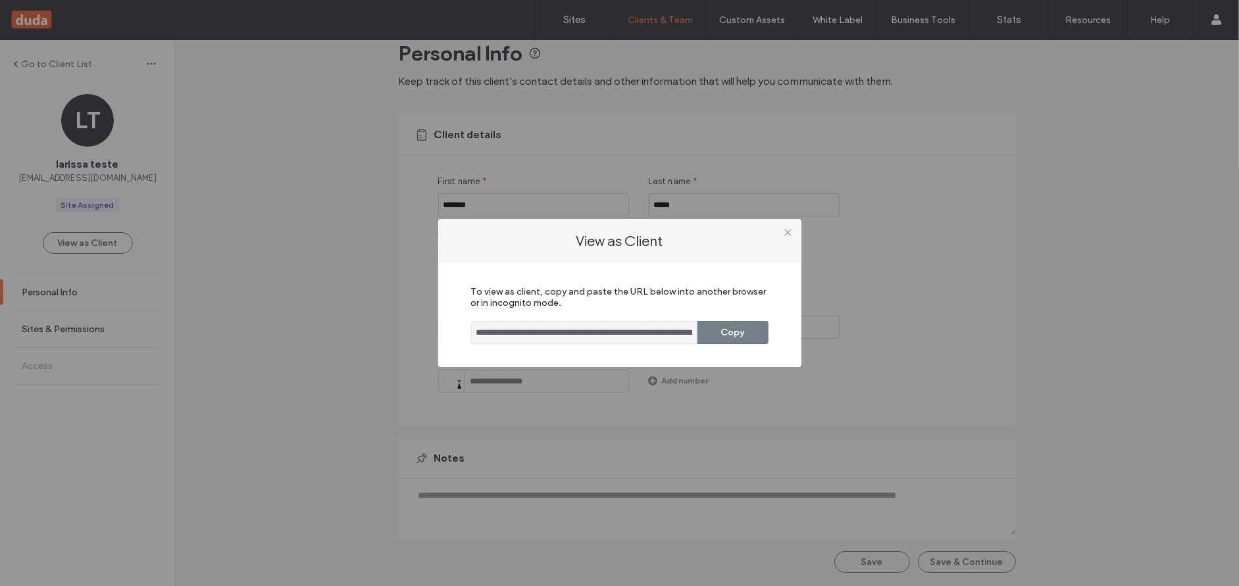
click at [726, 340] on button "Copy" at bounding box center [732, 332] width 71 height 23
click at [319, 288] on div "**********" at bounding box center [619, 293] width 1239 height 586
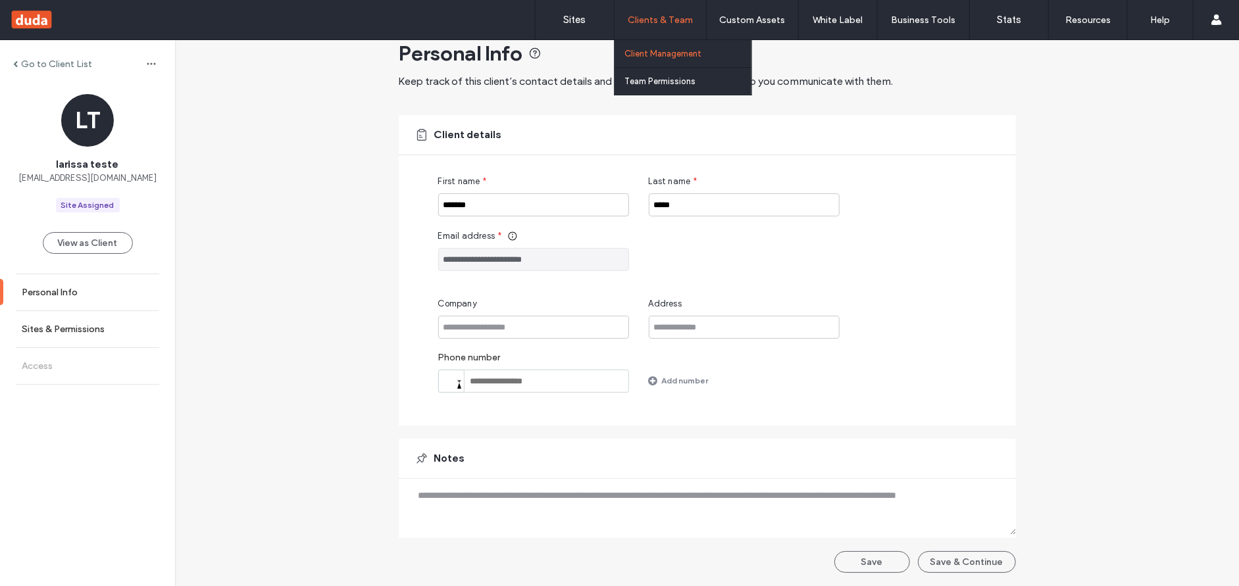
click at [638, 7] on div "Clients & Team" at bounding box center [660, 19] width 91 height 39
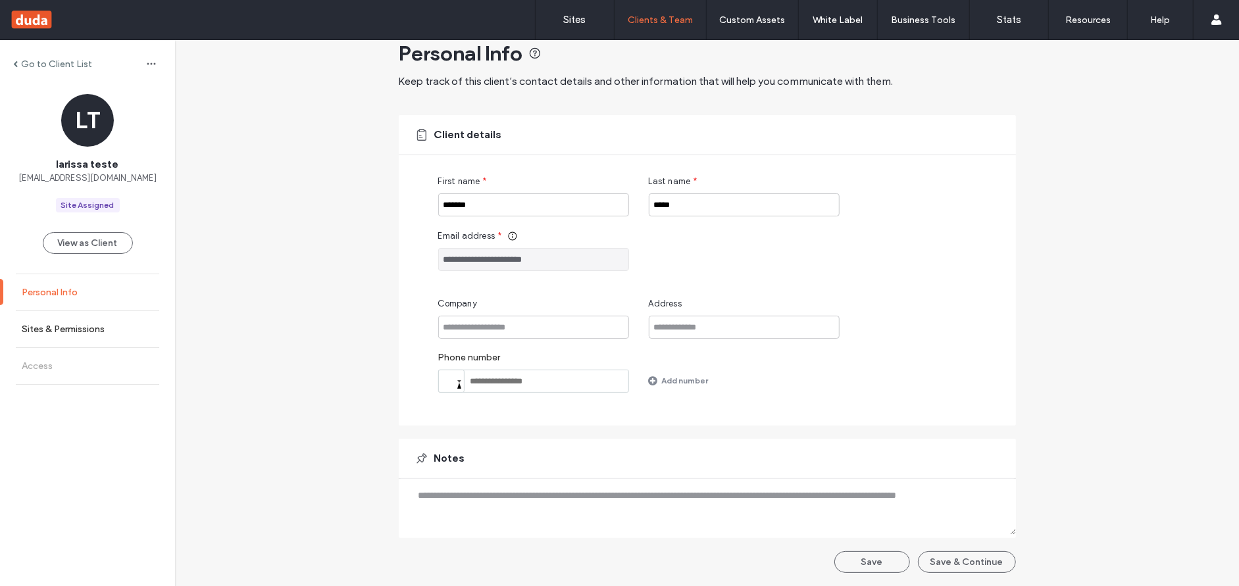
click at [70, 284] on link "Personal Info" at bounding box center [87, 292] width 175 height 36
click at [76, 326] on label "Sites & Permissions" at bounding box center [63, 329] width 83 height 11
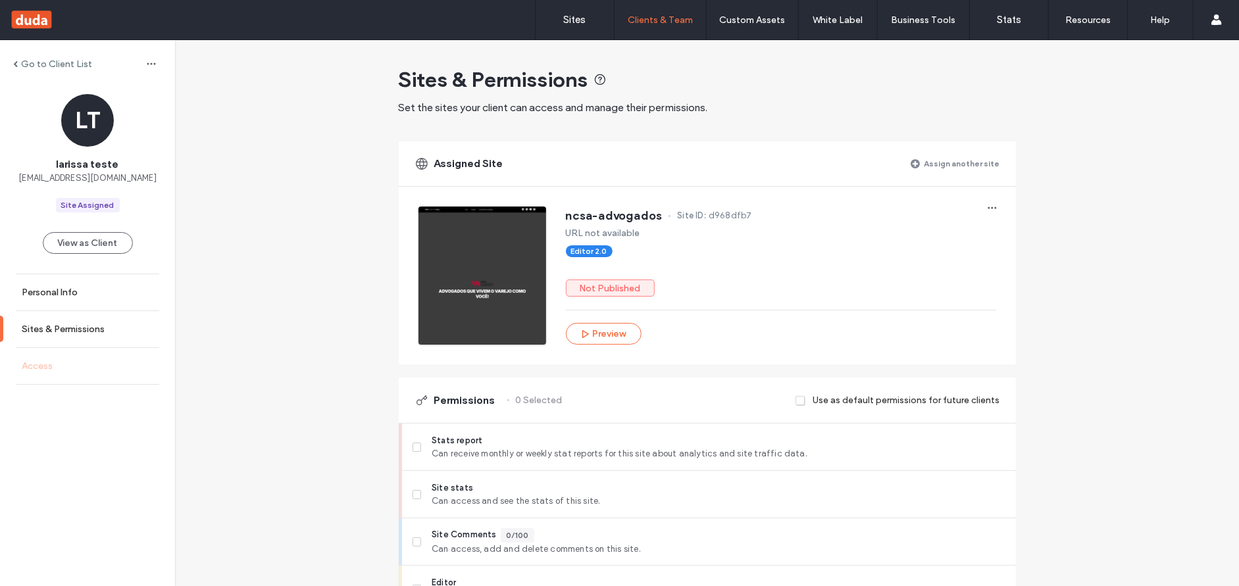
click at [43, 368] on label "Access" at bounding box center [37, 366] width 31 height 11
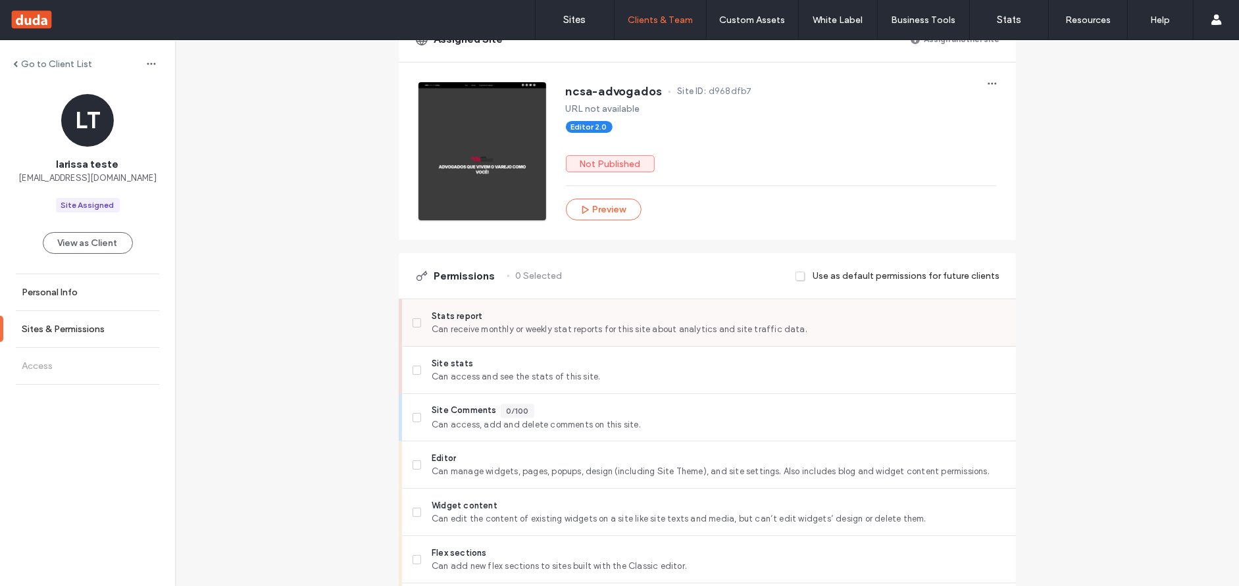
scroll to position [132, 0]
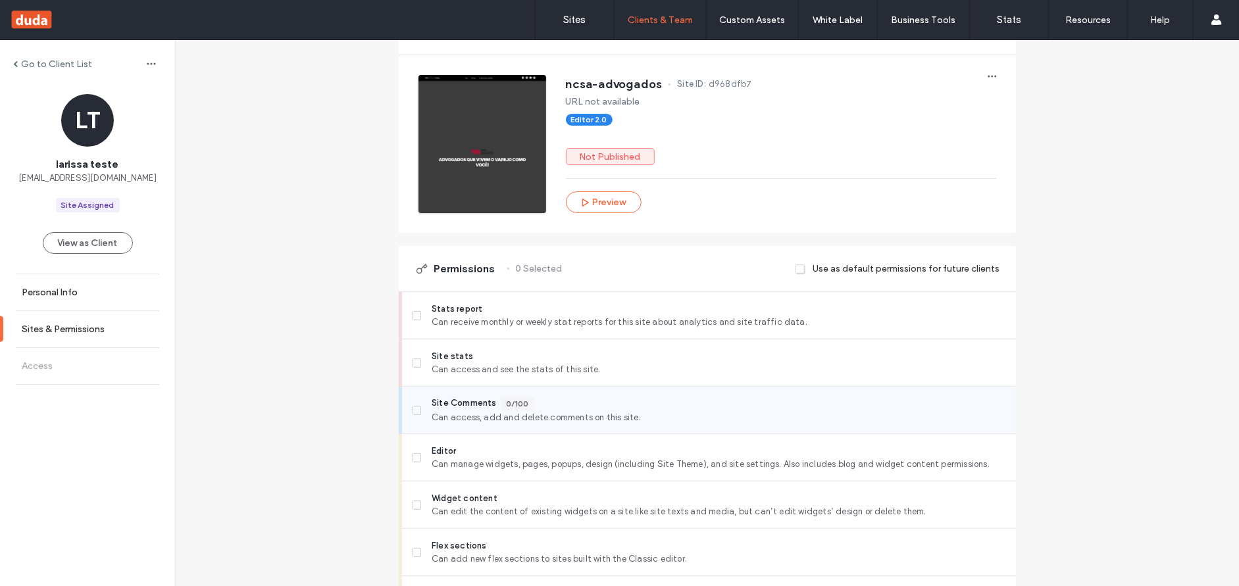
click at [416, 411] on span at bounding box center [417, 410] width 9 height 9
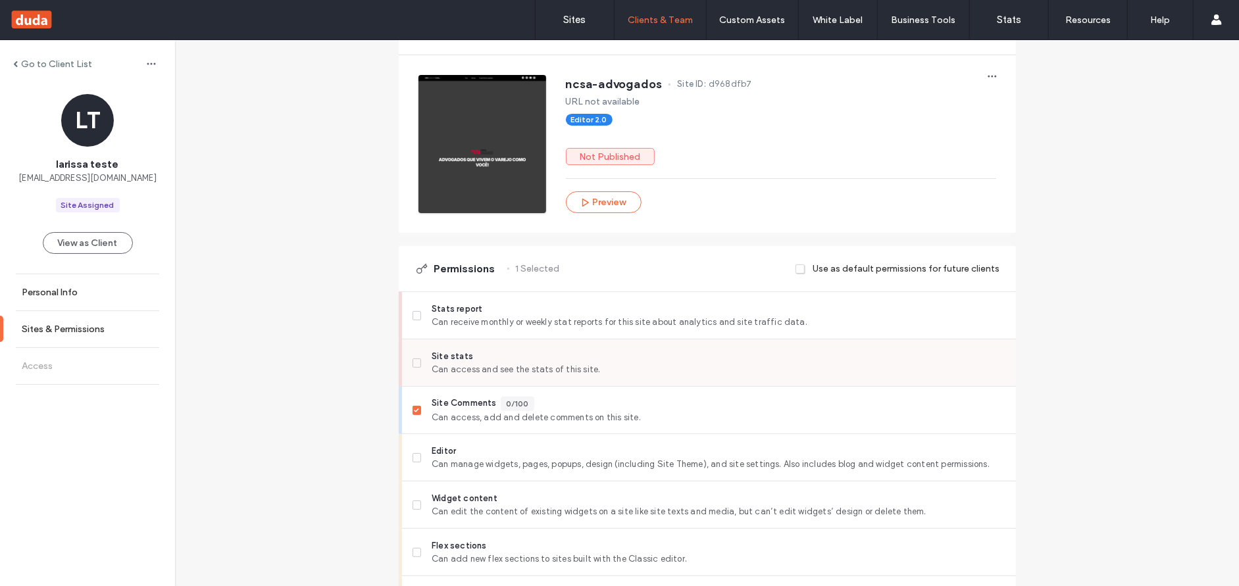
click at [414, 366] on span at bounding box center [417, 363] width 9 height 9
click at [418, 326] on label "Stats report Can receive monthly or weekly stat reports for this site about ana…" at bounding box center [709, 316] width 593 height 26
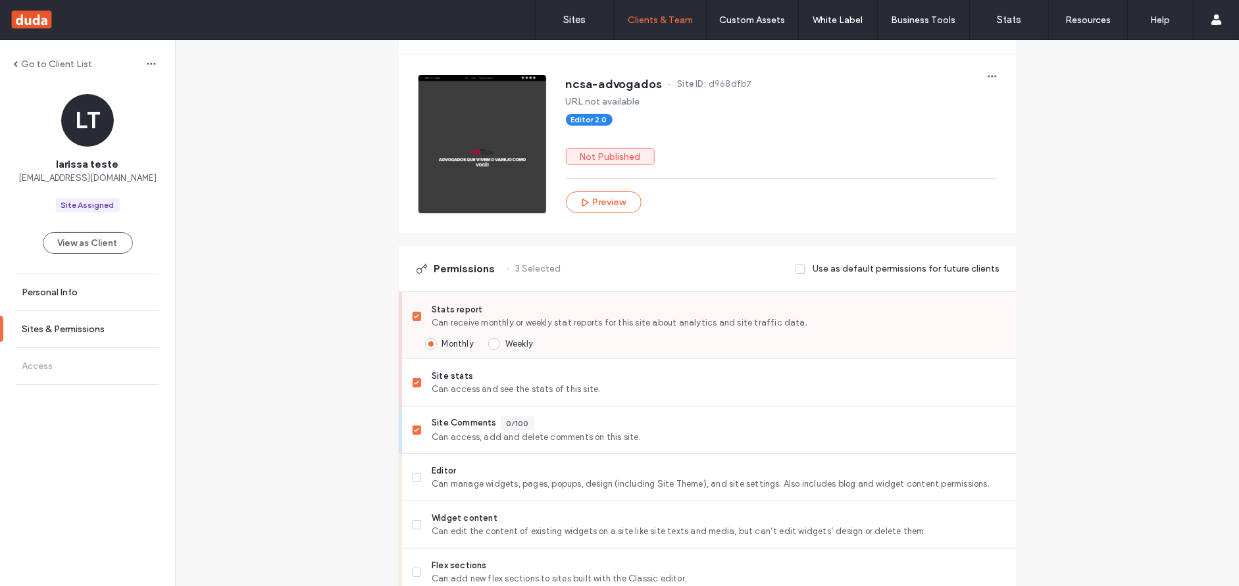
click at [414, 318] on icon at bounding box center [416, 317] width 5 height 4
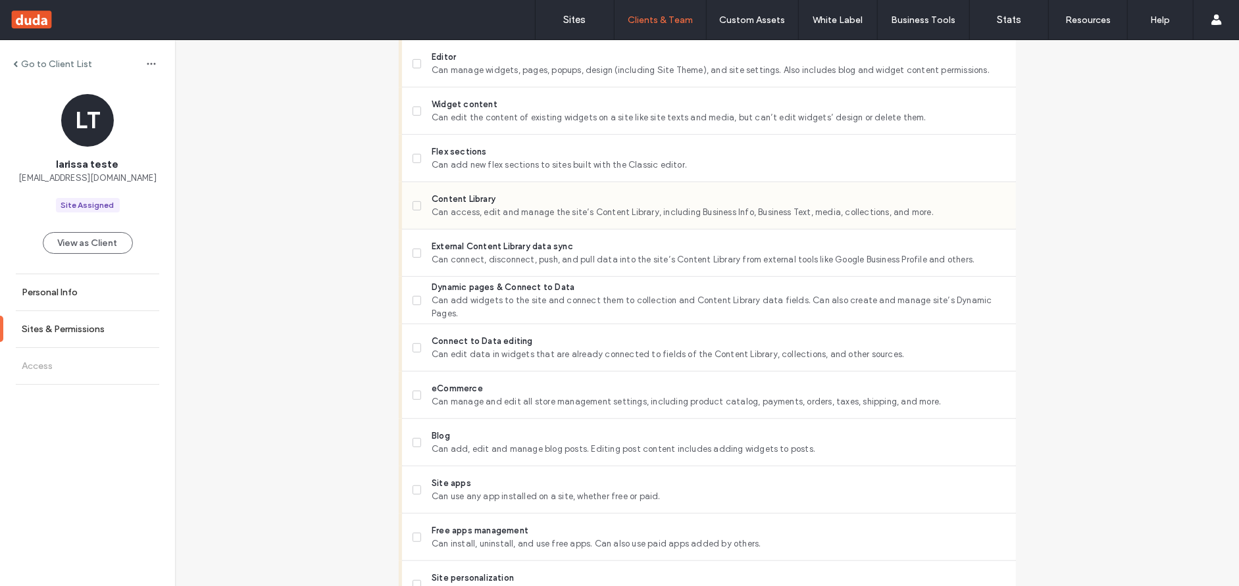
scroll to position [526, 0]
click at [419, 206] on label "Content Library Can access, edit and manage the site’s Content Library, includi…" at bounding box center [709, 205] width 593 height 26
click at [413, 199] on label "Content Library Can access, edit and manage the site’s Content Library, includi…" at bounding box center [709, 205] width 593 height 26
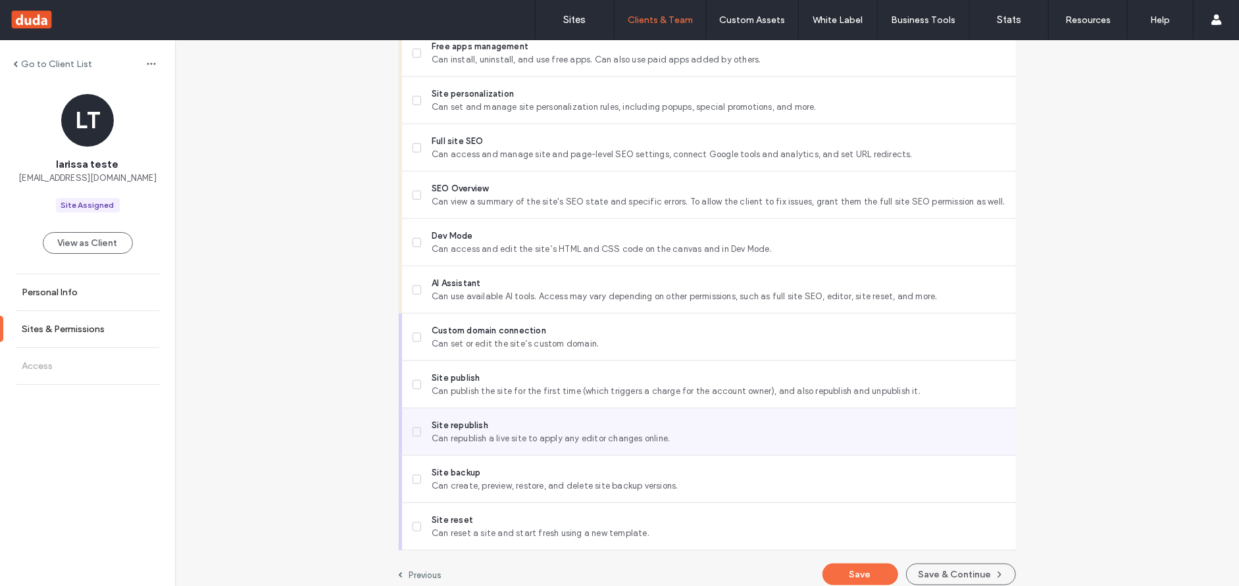
scroll to position [1022, 0]
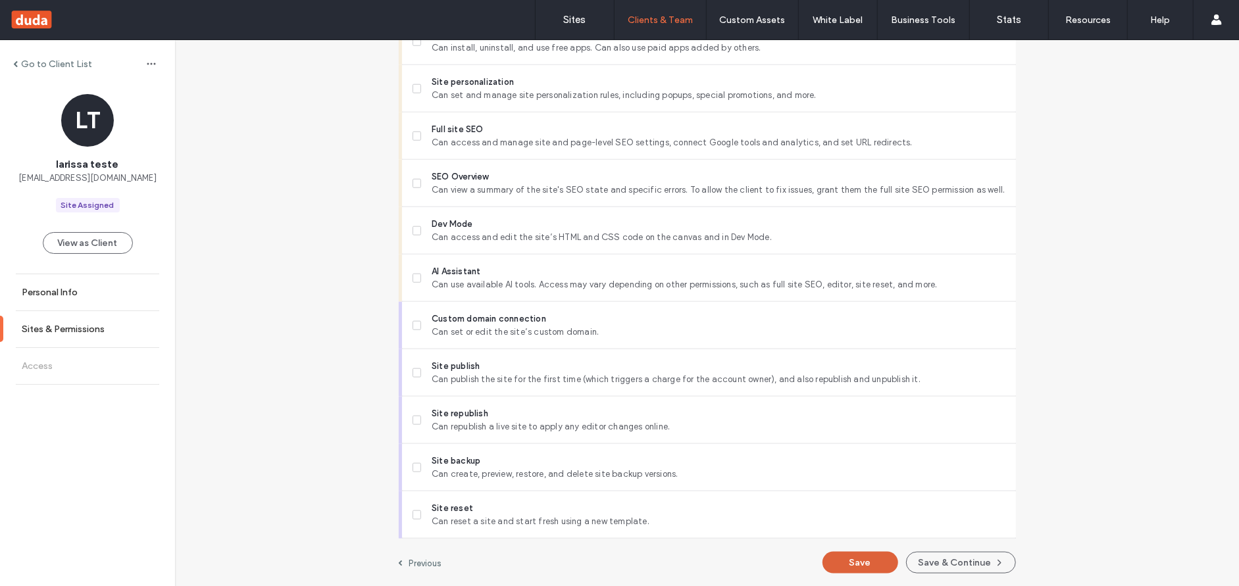
click at [861, 565] on button "Save" at bounding box center [861, 563] width 76 height 22
click at [51, 59] on label "Go to Client List" at bounding box center [56, 64] width 71 height 11
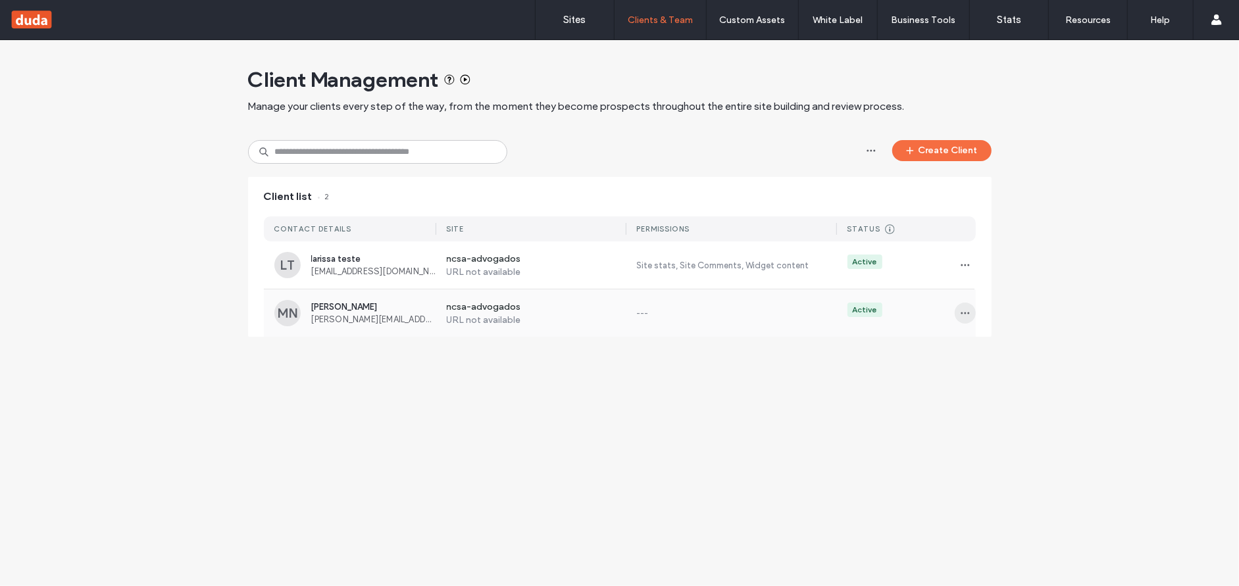
click at [958, 311] on span "button" at bounding box center [965, 313] width 21 height 21
click at [988, 347] on span "Sites & Permissions" at bounding box center [1020, 347] width 77 height 13
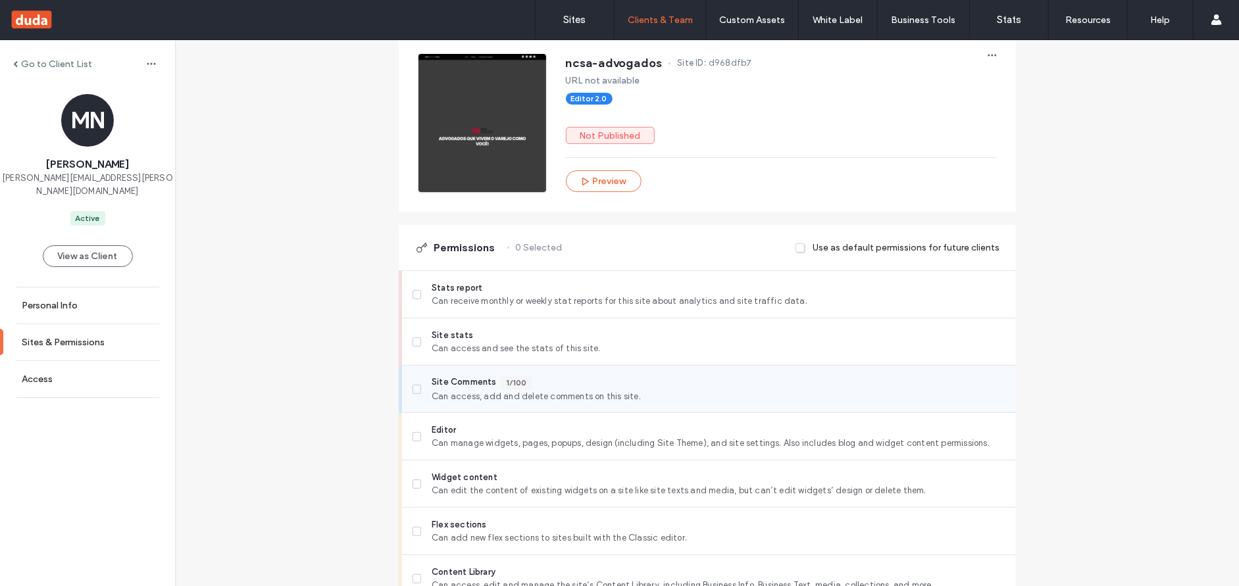
scroll to position [197, 0]
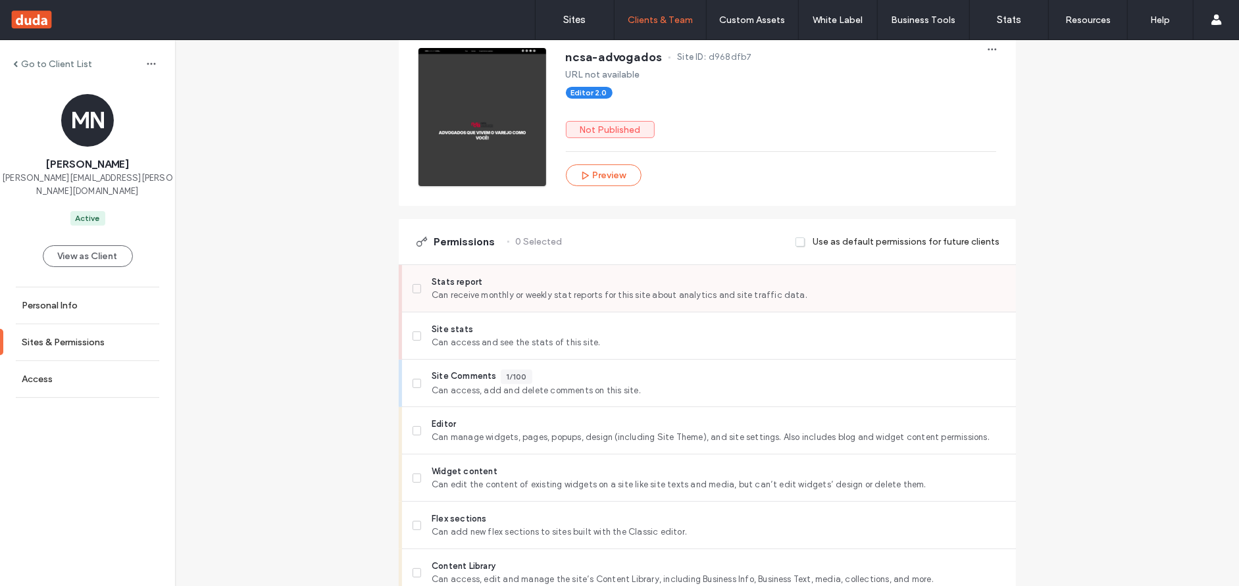
click at [414, 290] on icon at bounding box center [416, 289] width 5 height 4
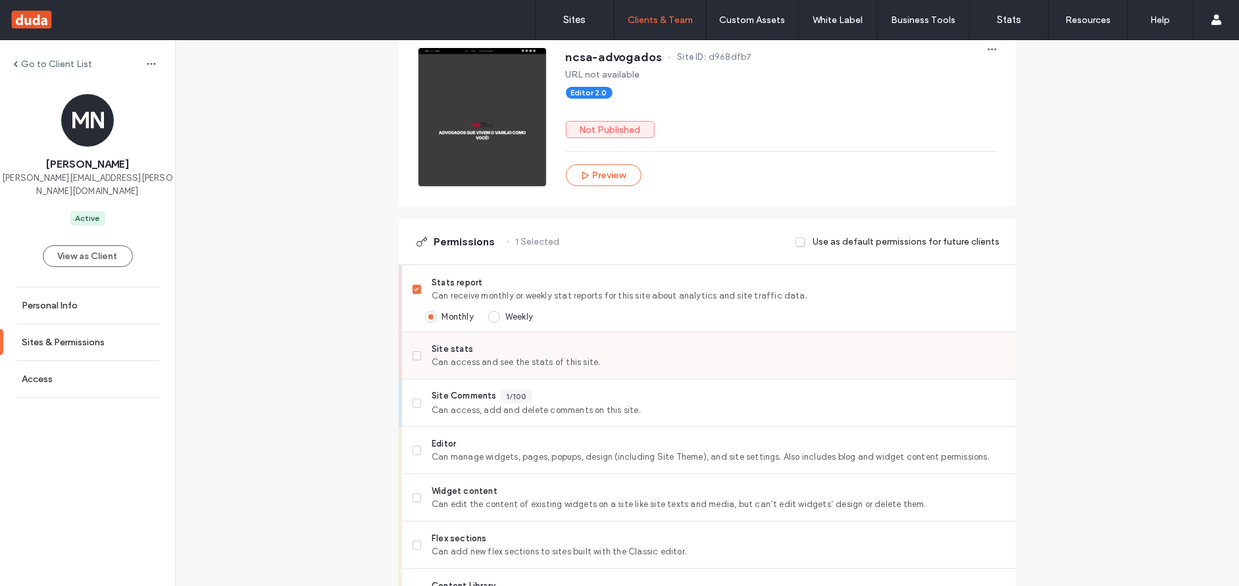
click at [414, 357] on icon at bounding box center [416, 356] width 5 height 4
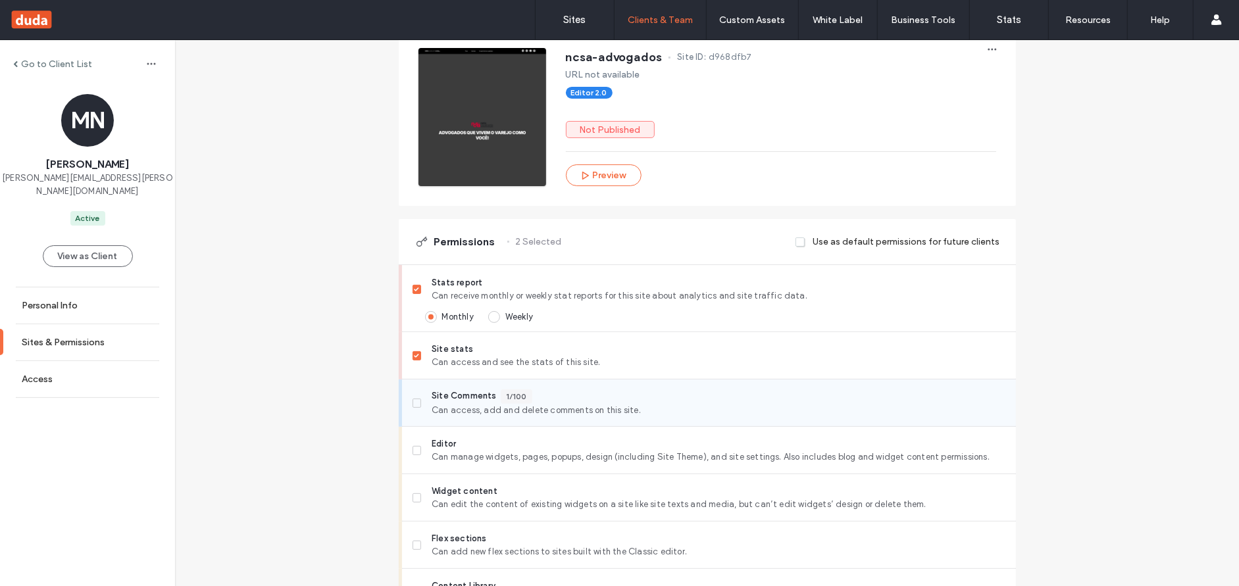
click at [417, 404] on span at bounding box center [417, 403] width 9 height 9
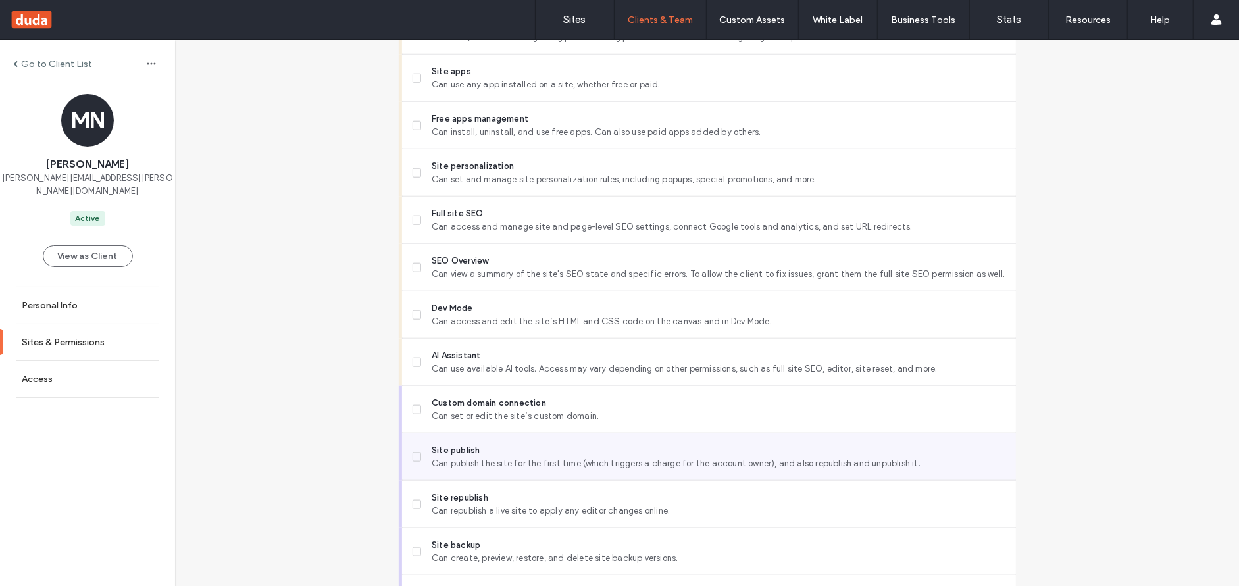
scroll to position [1081, 0]
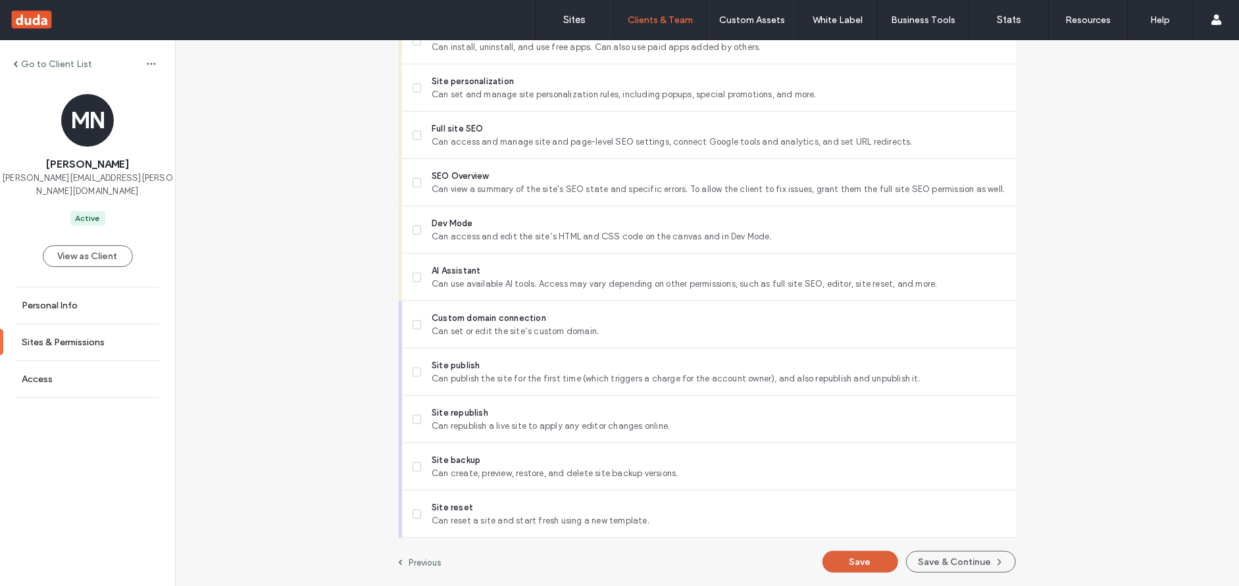
click at [854, 562] on button "Save" at bounding box center [861, 562] width 76 height 22
click at [43, 62] on label "Go to Client List" at bounding box center [56, 64] width 71 height 11
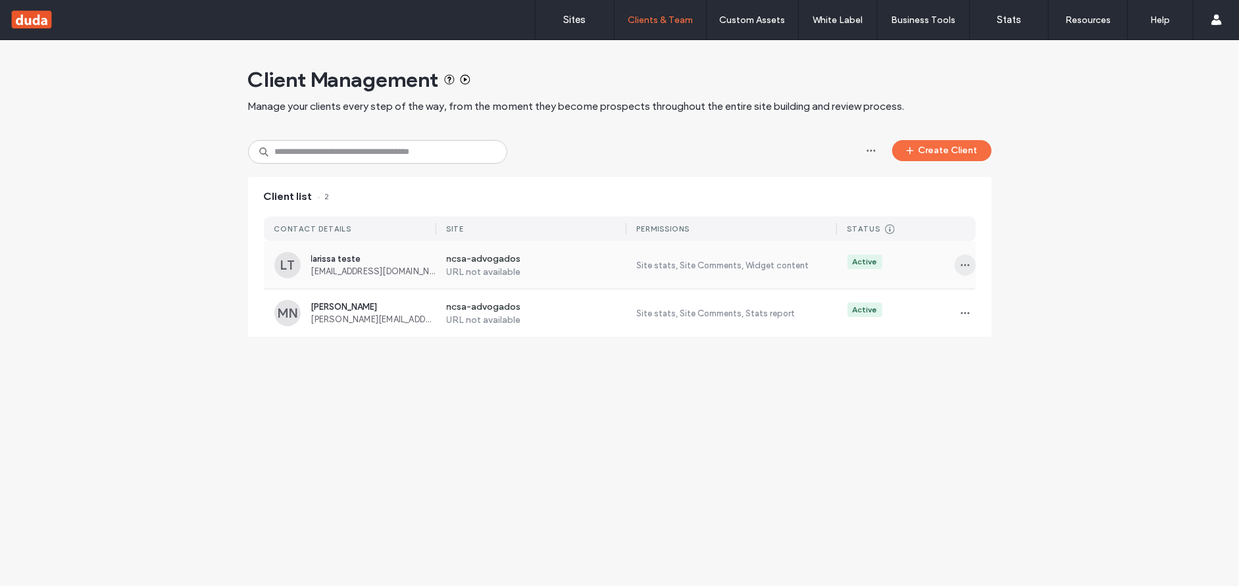
click at [961, 260] on icon "button" at bounding box center [965, 265] width 11 height 11
click at [986, 303] on span "Sites & Permissions" at bounding box center [1020, 298] width 77 height 13
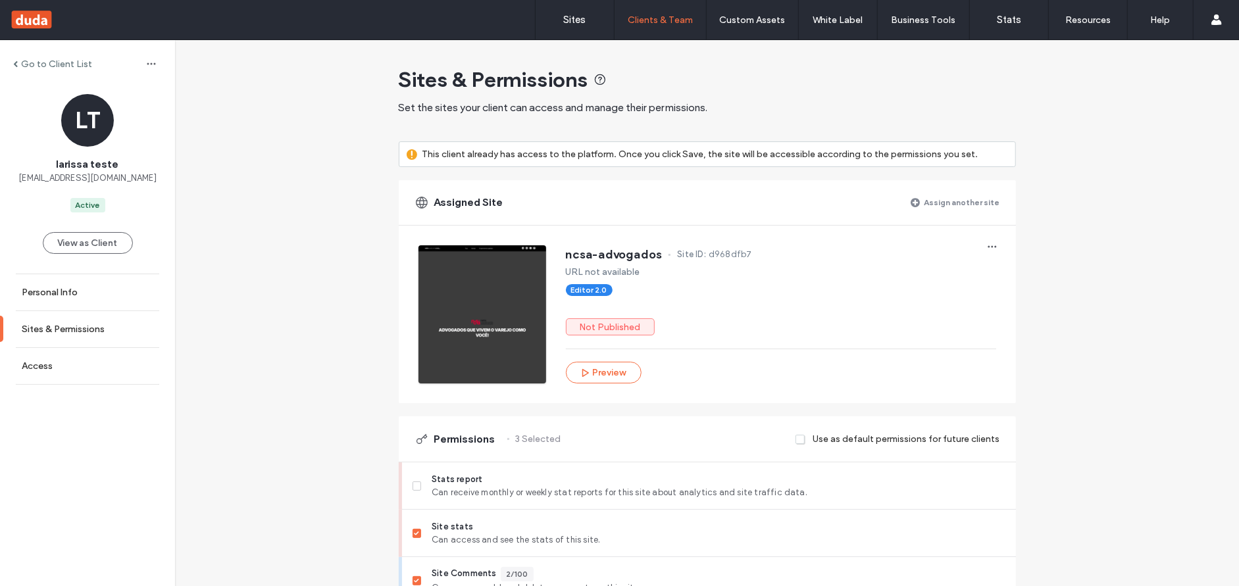
click at [61, 62] on label "Go to Client List" at bounding box center [56, 64] width 71 height 11
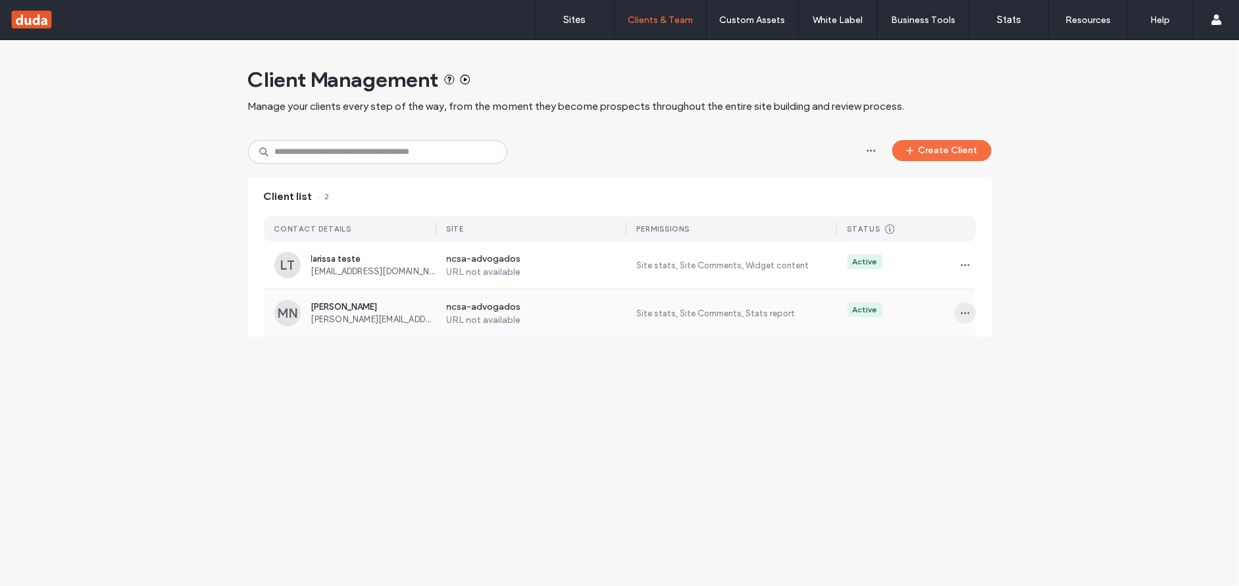
click at [966, 309] on icon "button" at bounding box center [965, 313] width 11 height 11
drag, startPoint x: 984, startPoint y: 344, endPoint x: 959, endPoint y: 356, distance: 27.1
click at [984, 344] on span "Sites & Permissions" at bounding box center [1020, 347] width 77 height 13
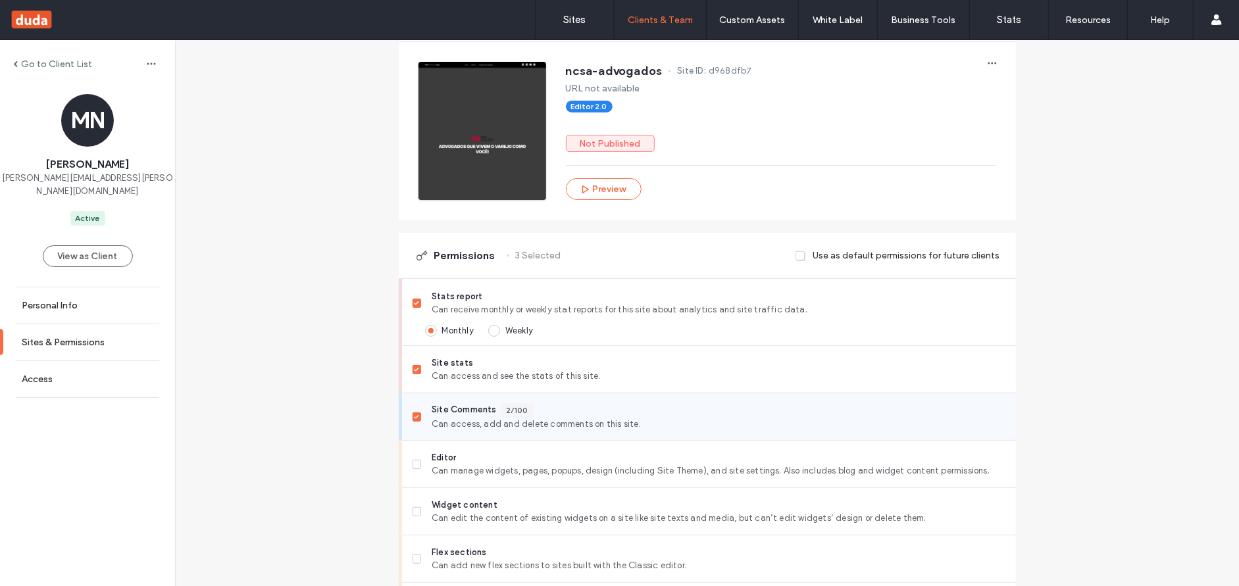
scroll to position [197, 0]
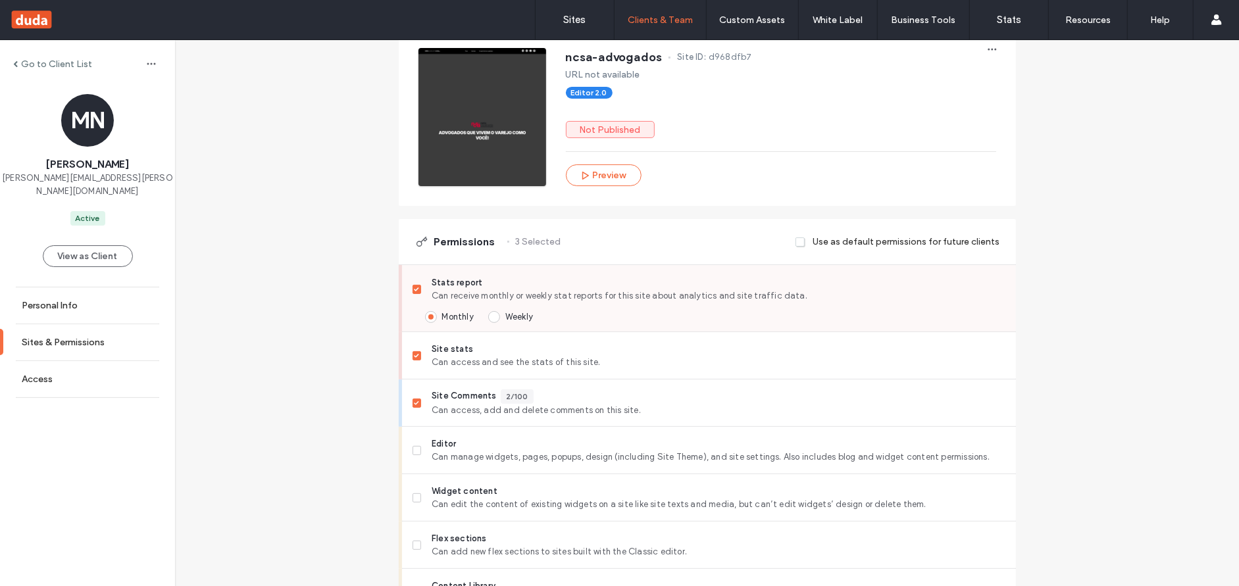
click at [415, 288] on icon at bounding box center [416, 290] width 5 height 4
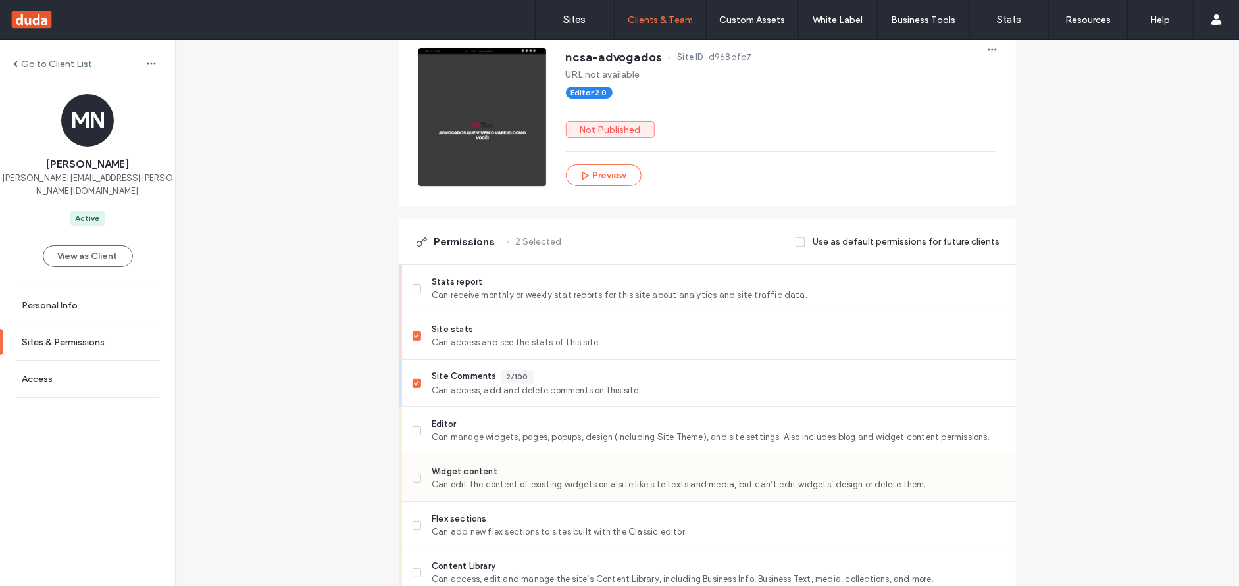
click at [413, 472] on label "Widget content Can edit the content of existing widgets on a site like site tex…" at bounding box center [709, 478] width 593 height 26
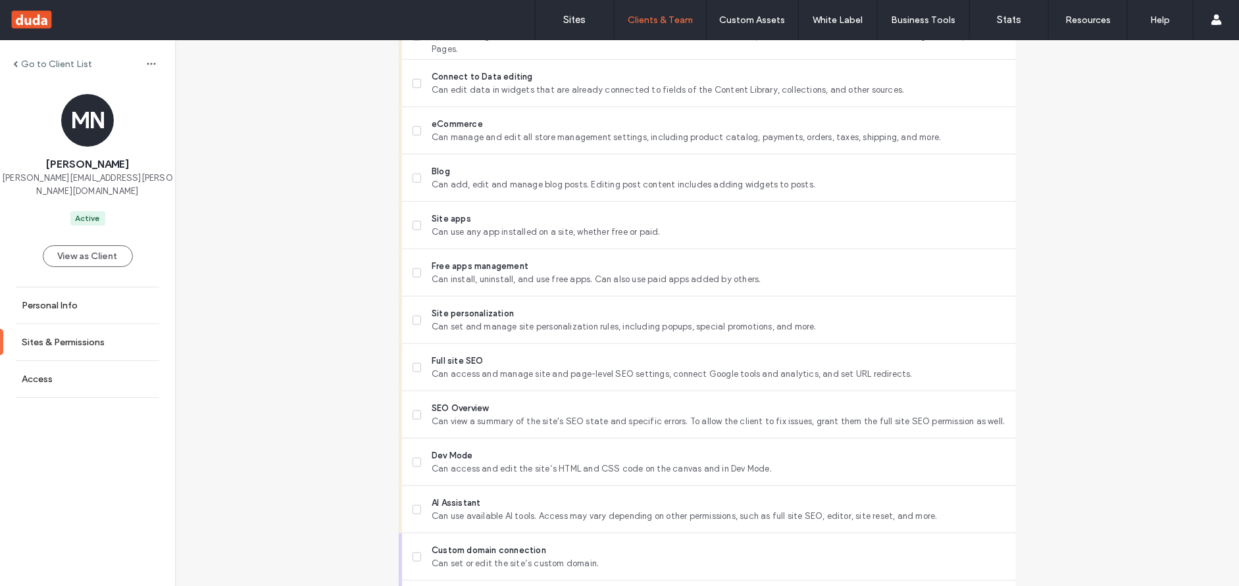
scroll to position [1061, 0]
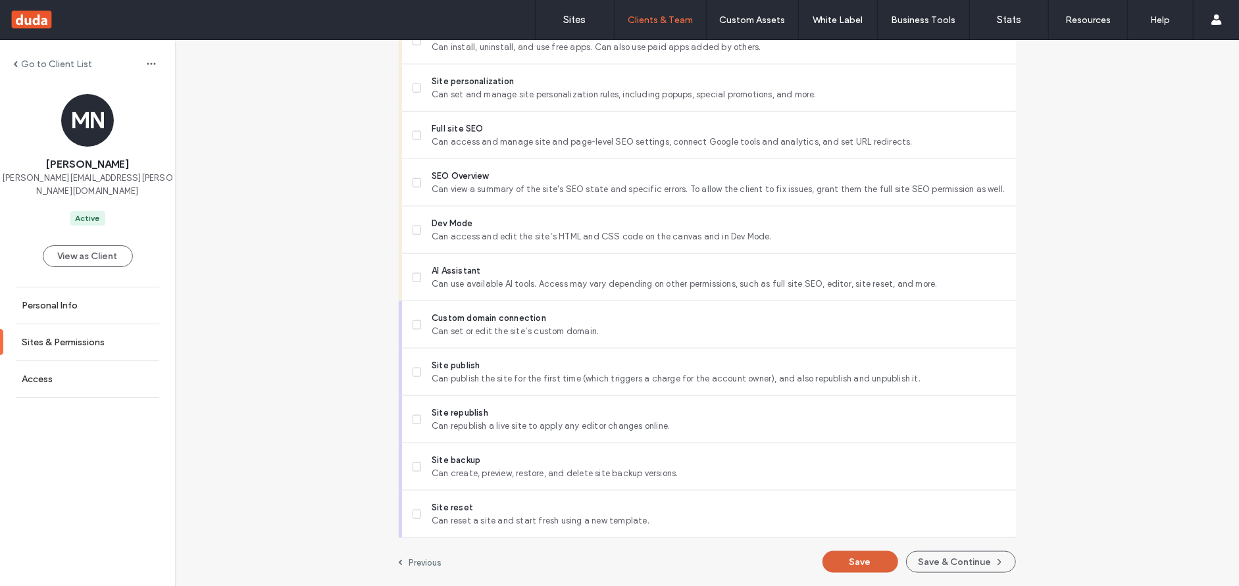
click at [861, 560] on button "Save" at bounding box center [861, 562] width 76 height 22
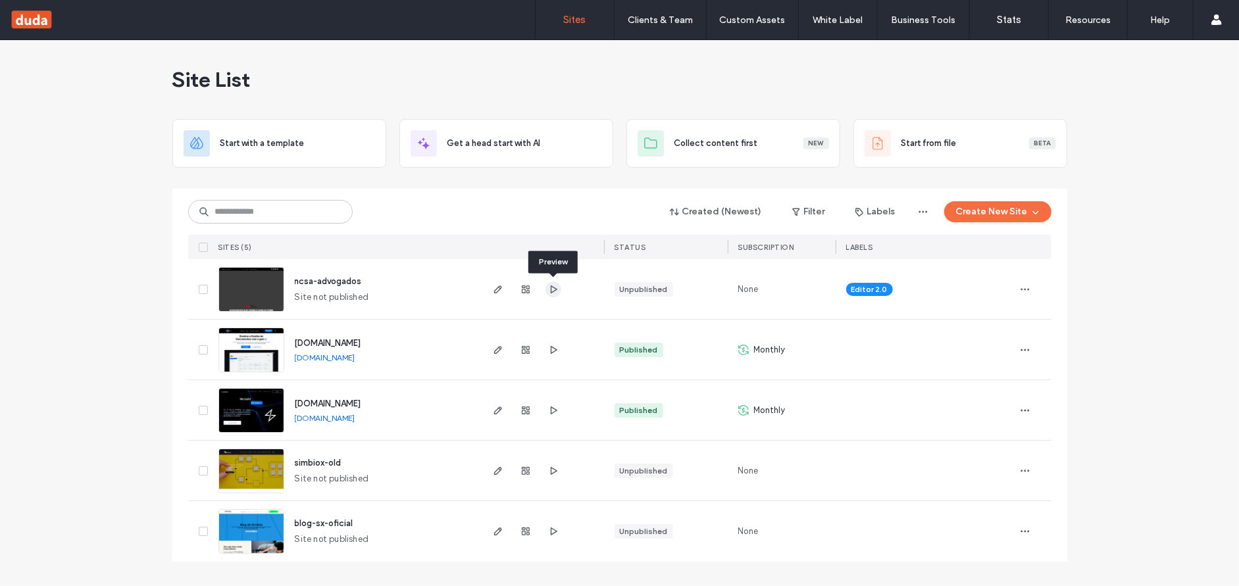
click at [551, 291] on use "button" at bounding box center [553, 289] width 7 height 8
click at [303, 283] on span "ncsa-advogados" at bounding box center [328, 281] width 67 height 10
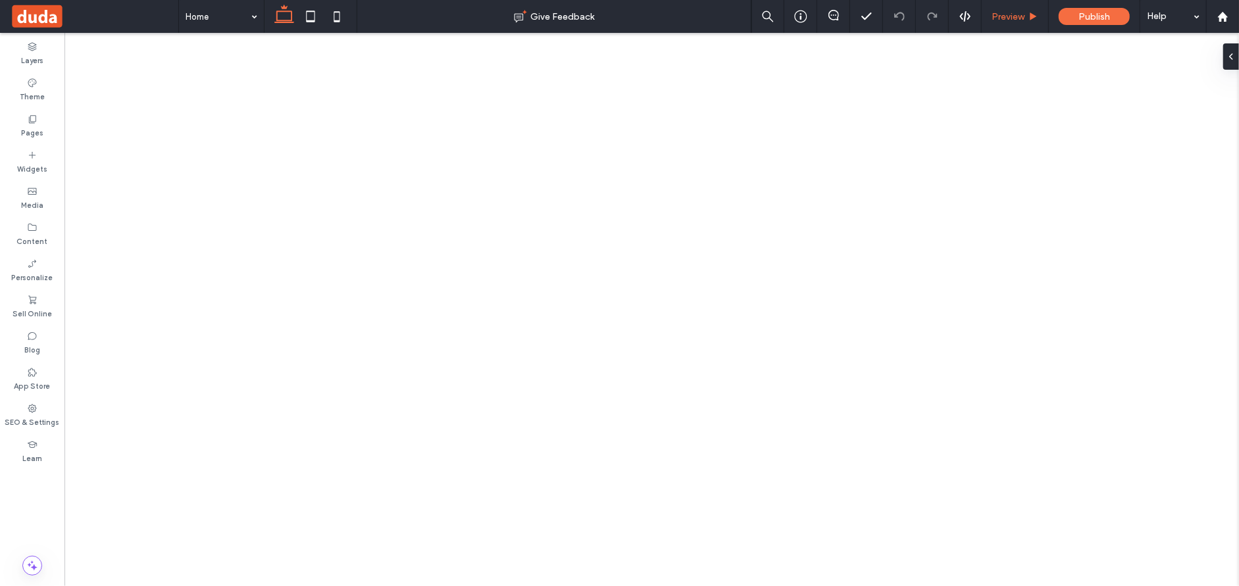
click at [1007, 18] on span "Preview" at bounding box center [1008, 16] width 33 height 11
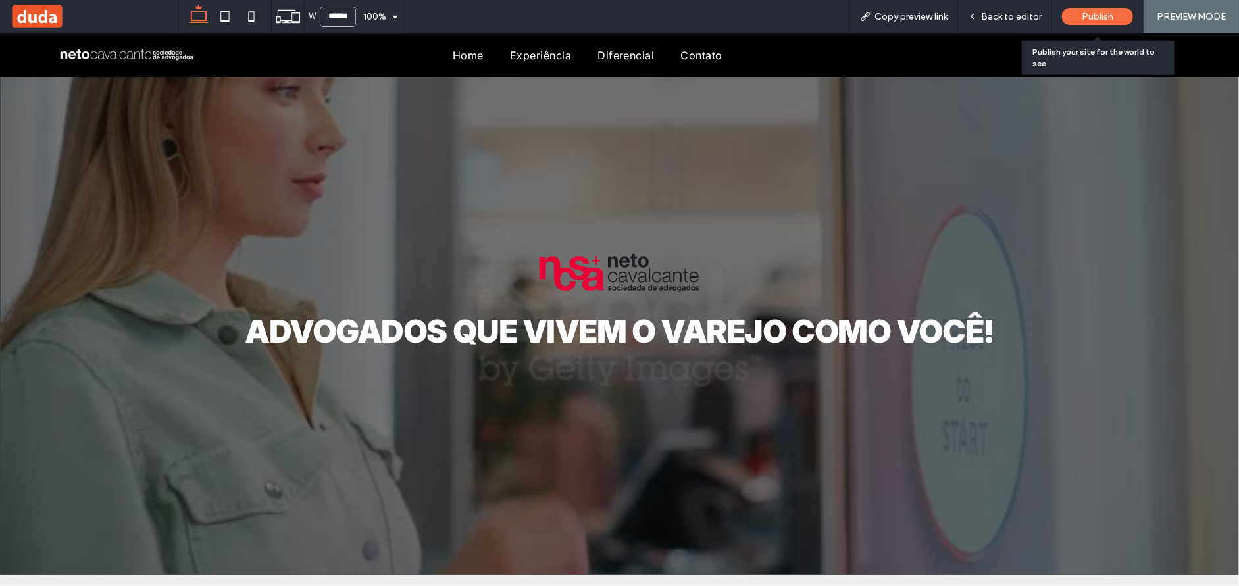
click at [1071, 12] on div "Publish" at bounding box center [1097, 16] width 71 height 17
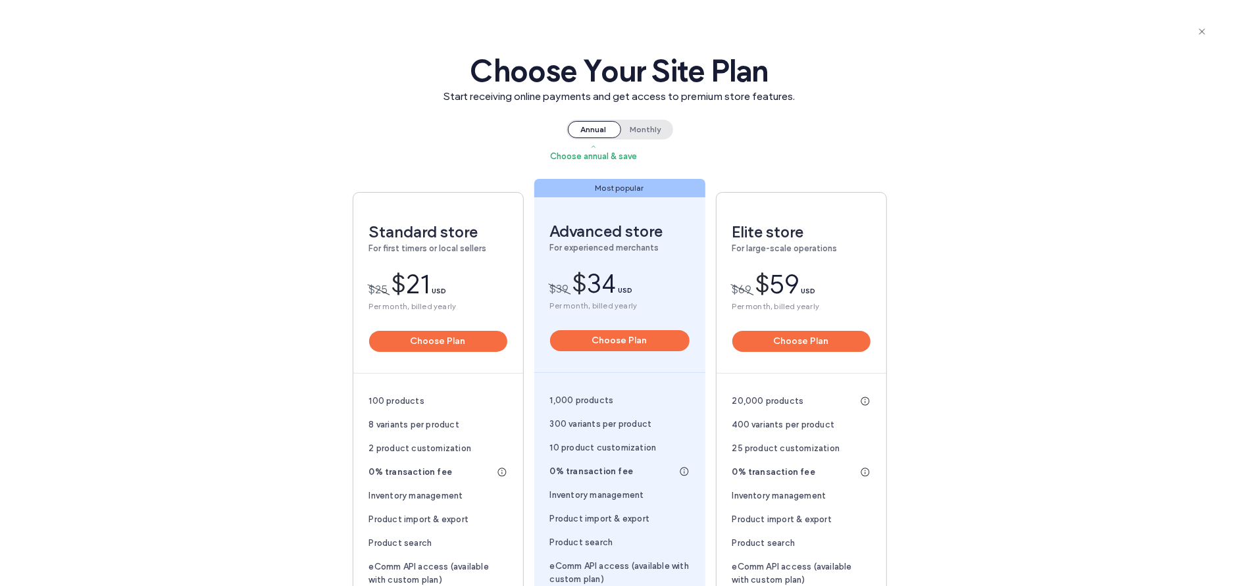
click at [644, 141] on div "Standard store For first timers or local sellers $ 25 $ 21 USD Per month, bille…" at bounding box center [619, 470] width 1077 height 663
click at [646, 128] on span "Monthly" at bounding box center [646, 129] width 52 height 17
click at [560, 126] on div "Choose Your Site Plan Start receiving online payments and get access to premium…" at bounding box center [619, 503] width 1239 height 1007
click at [588, 121] on span "Annual Choose annual & save" at bounding box center [594, 129] width 52 height 17
